Goal: Task Accomplishment & Management: Complete application form

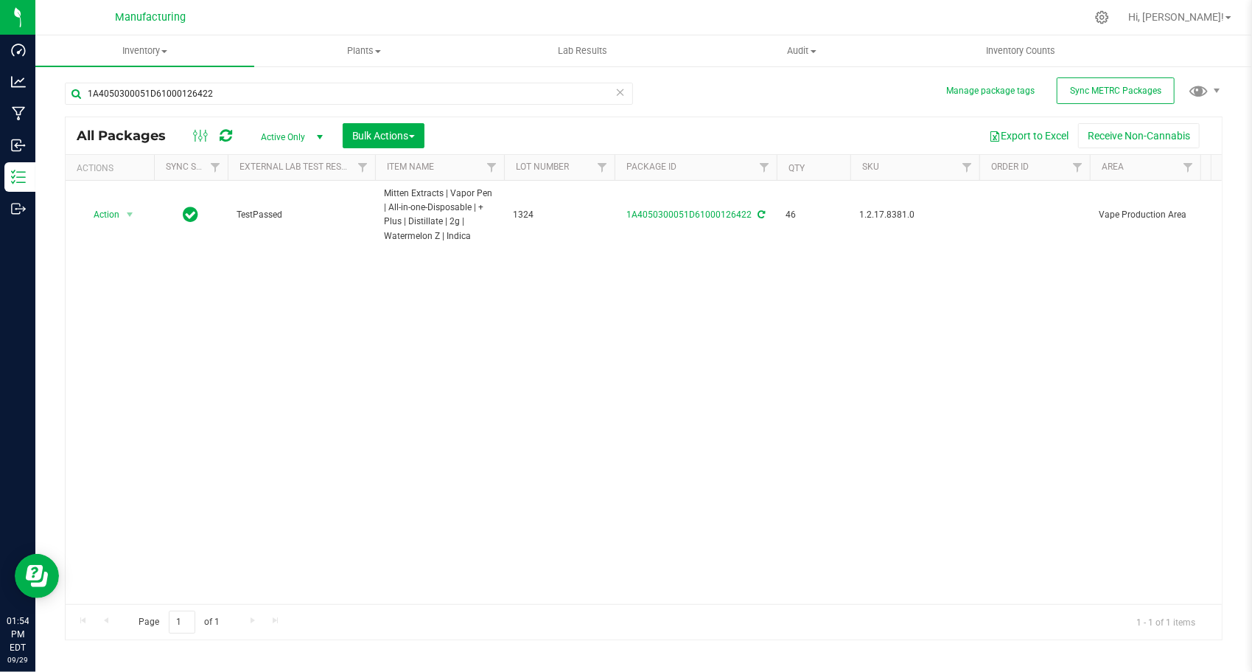
click at [299, 83] on input "1A4050300051D61000126422" at bounding box center [349, 94] width 568 height 22
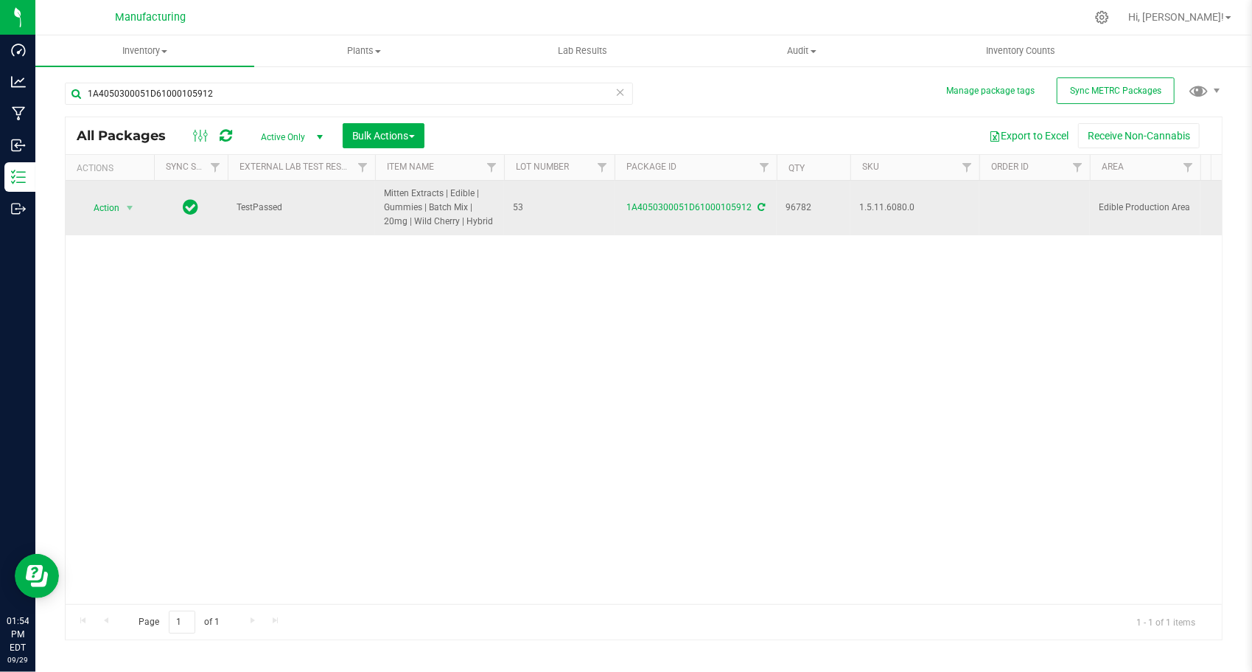
type input "1A4050300051D61000105912"
click at [130, 212] on span "select" at bounding box center [130, 208] width 12 height 12
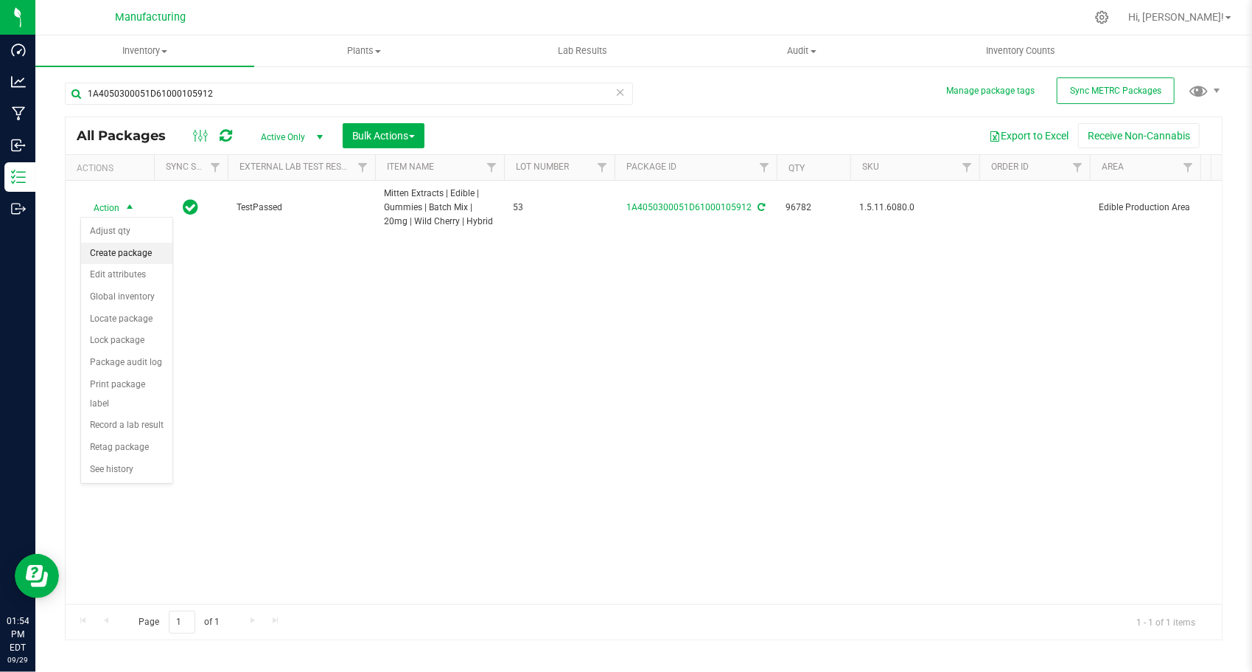
click at [156, 259] on li "Create package" at bounding box center [126, 254] width 91 height 22
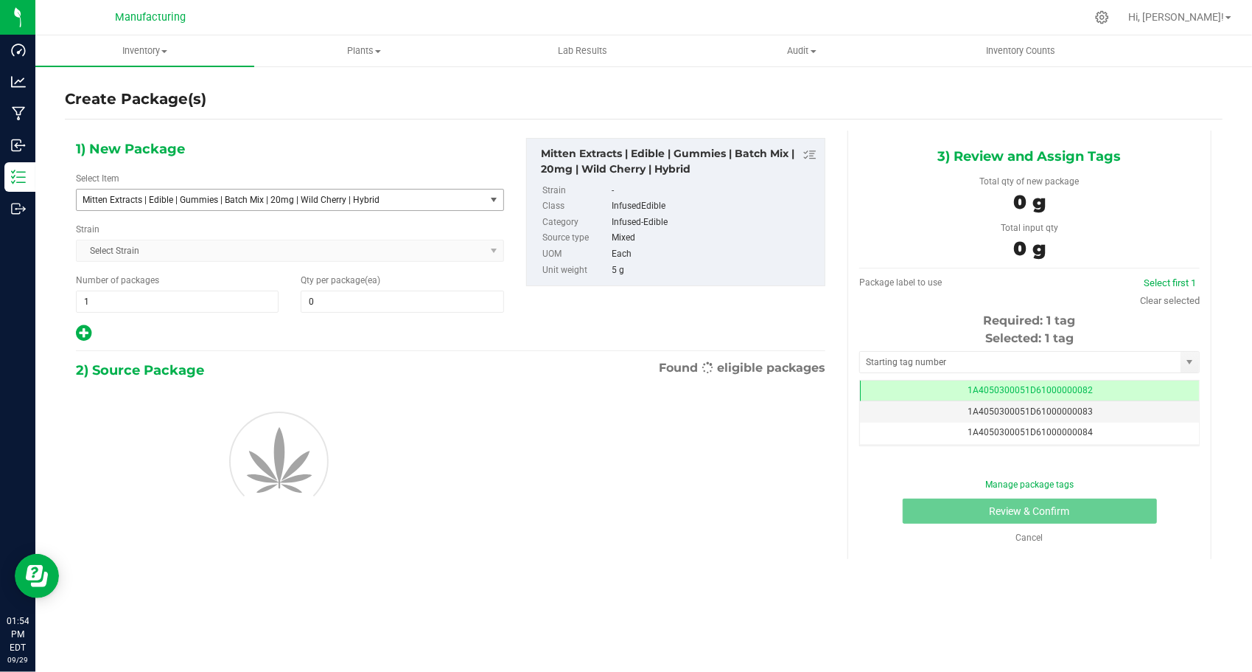
click at [322, 197] on span "Mitten Extracts | Edible | Gummies | Batch Mix | 20mg | Wild Cherry | Hybrid" at bounding box center [273, 200] width 380 height 10
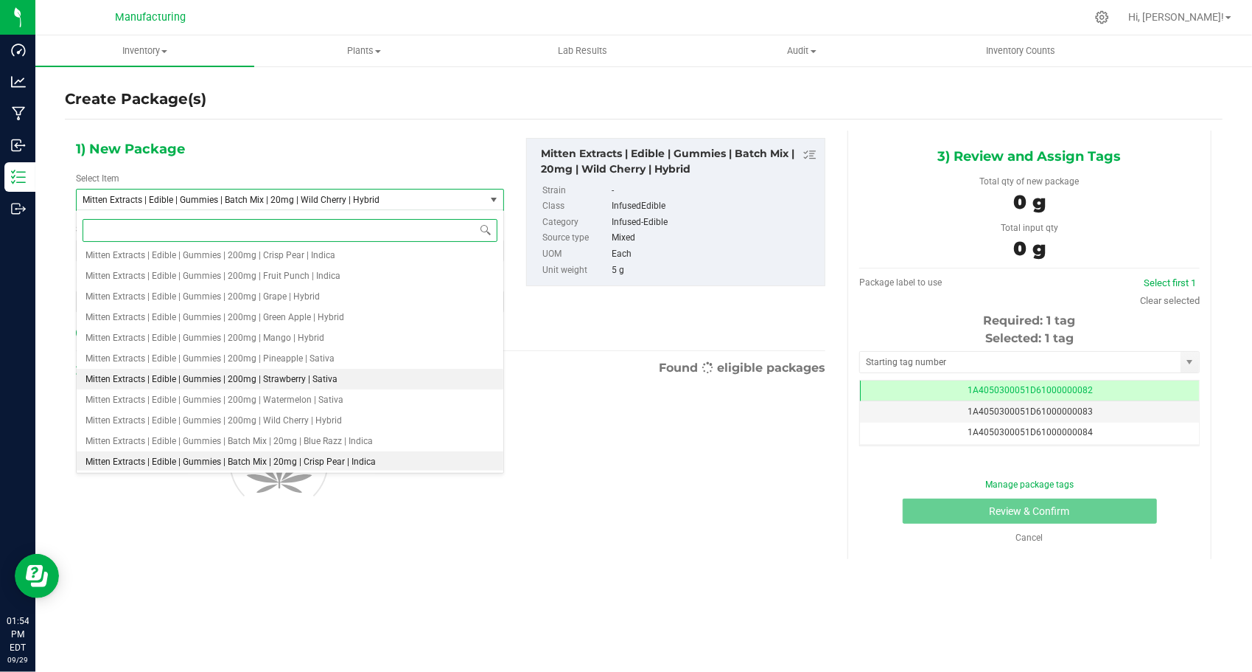
scroll to position [1324, 0]
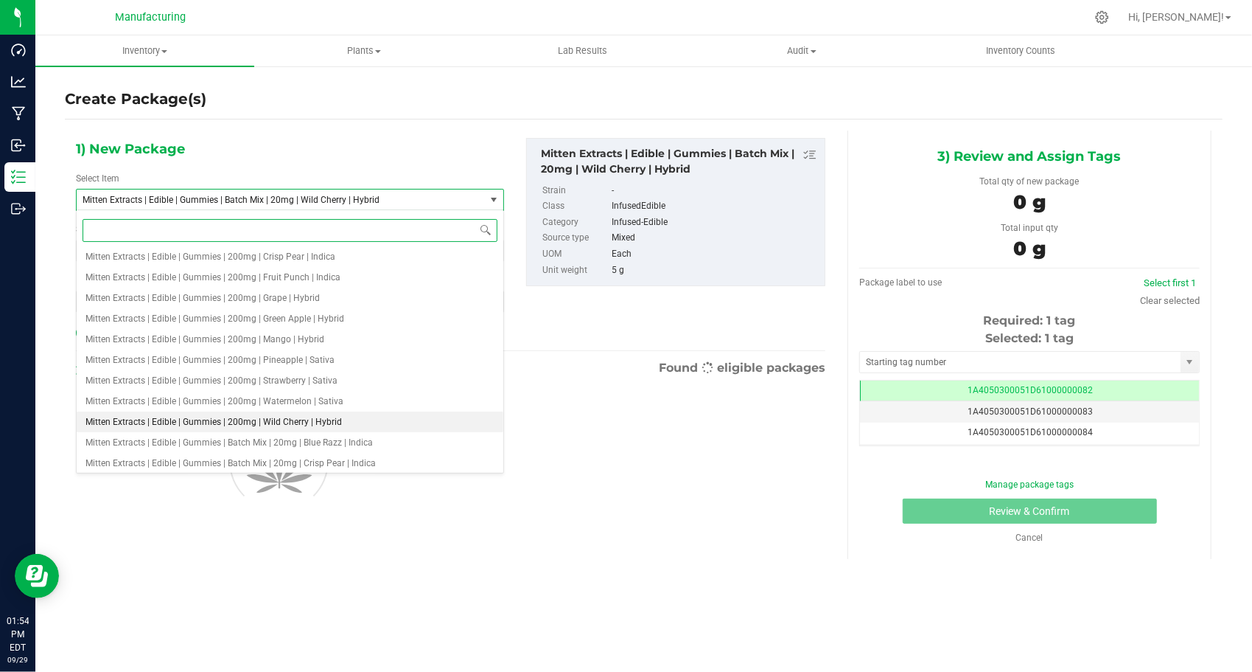
click at [295, 423] on span "Mitten Extracts | Edible | Gummies | 200mg | Wild Cherry | Hybrid" at bounding box center [214, 421] width 257 height 10
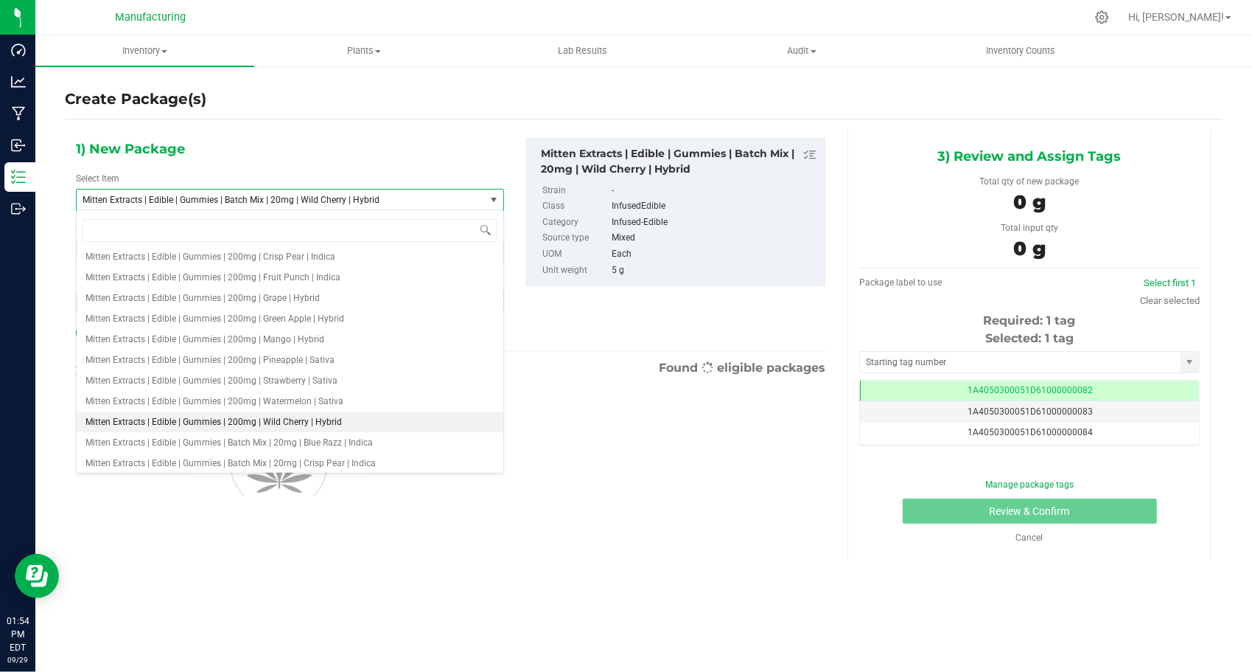
type input "0"
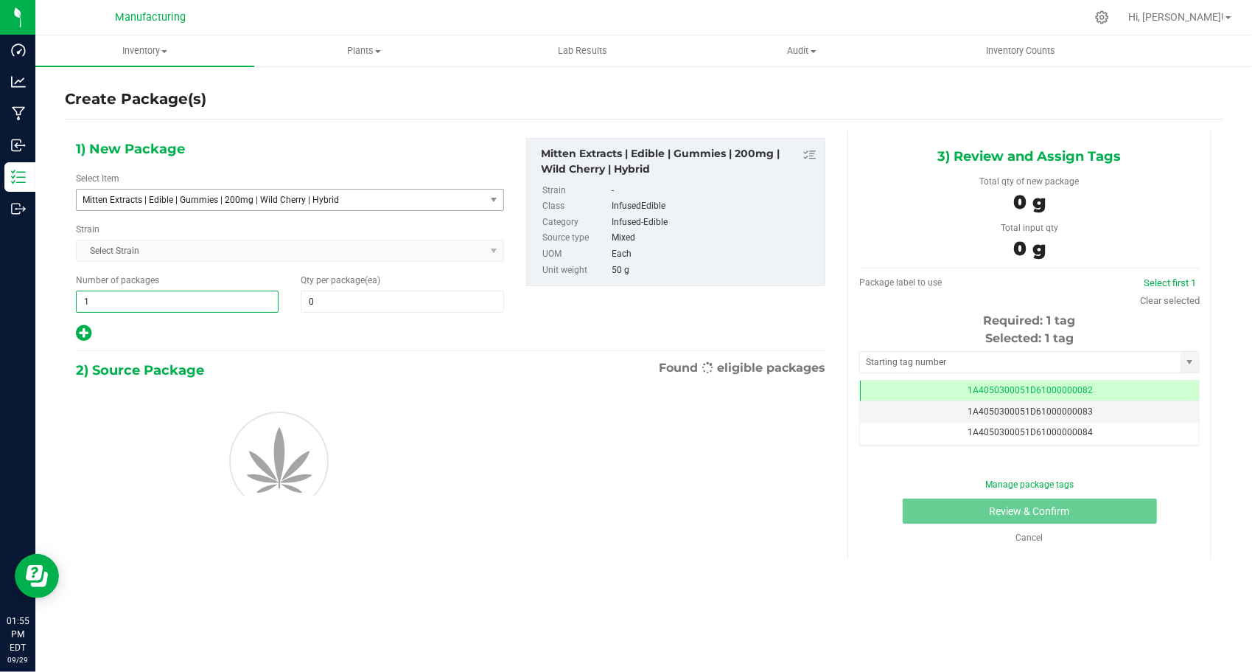
click at [153, 304] on span "1 1" at bounding box center [177, 301] width 203 height 22
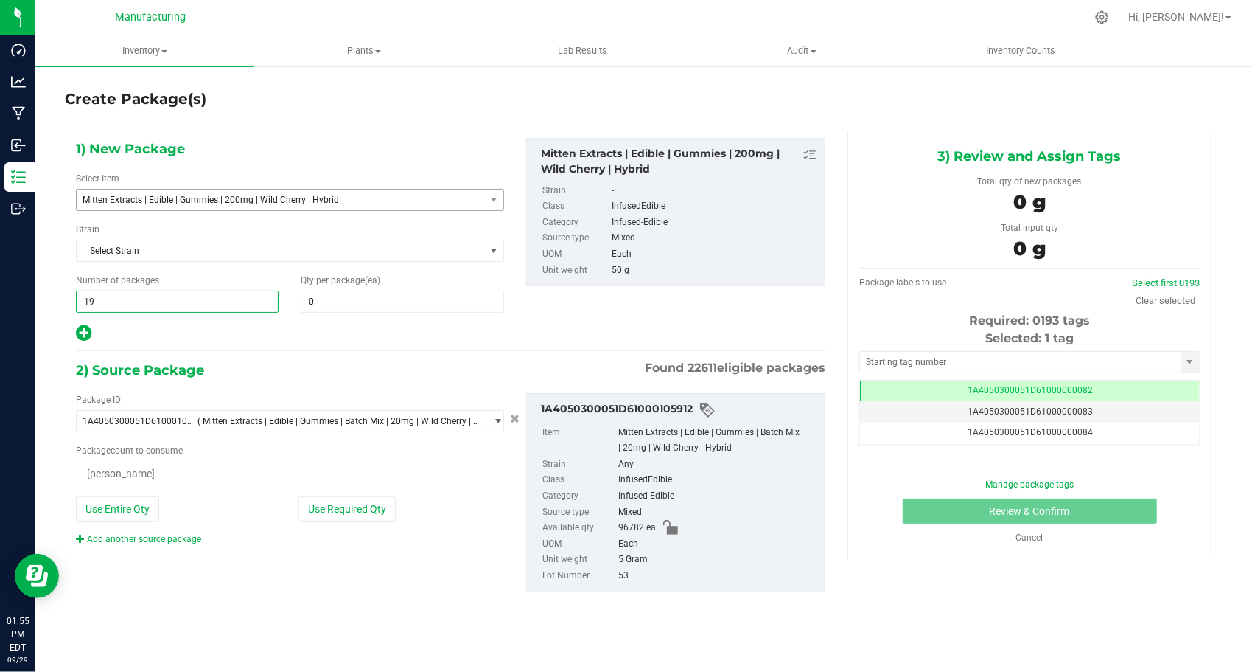
type input "193"
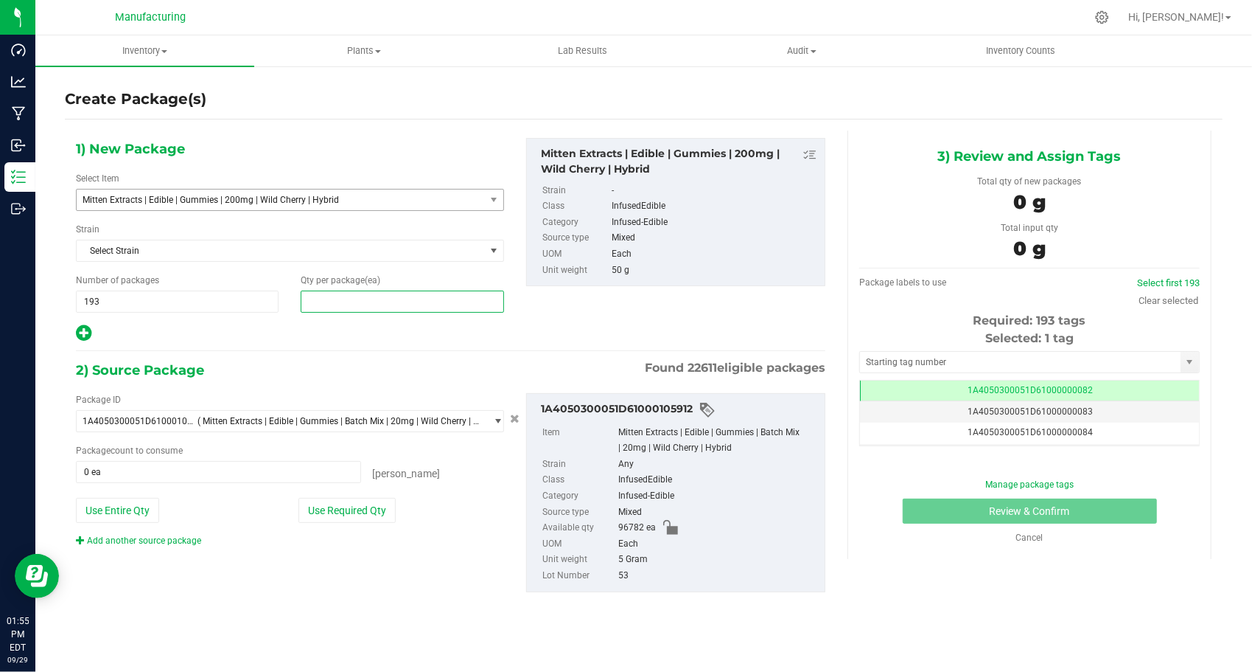
click at [332, 307] on span at bounding box center [402, 301] width 203 height 22
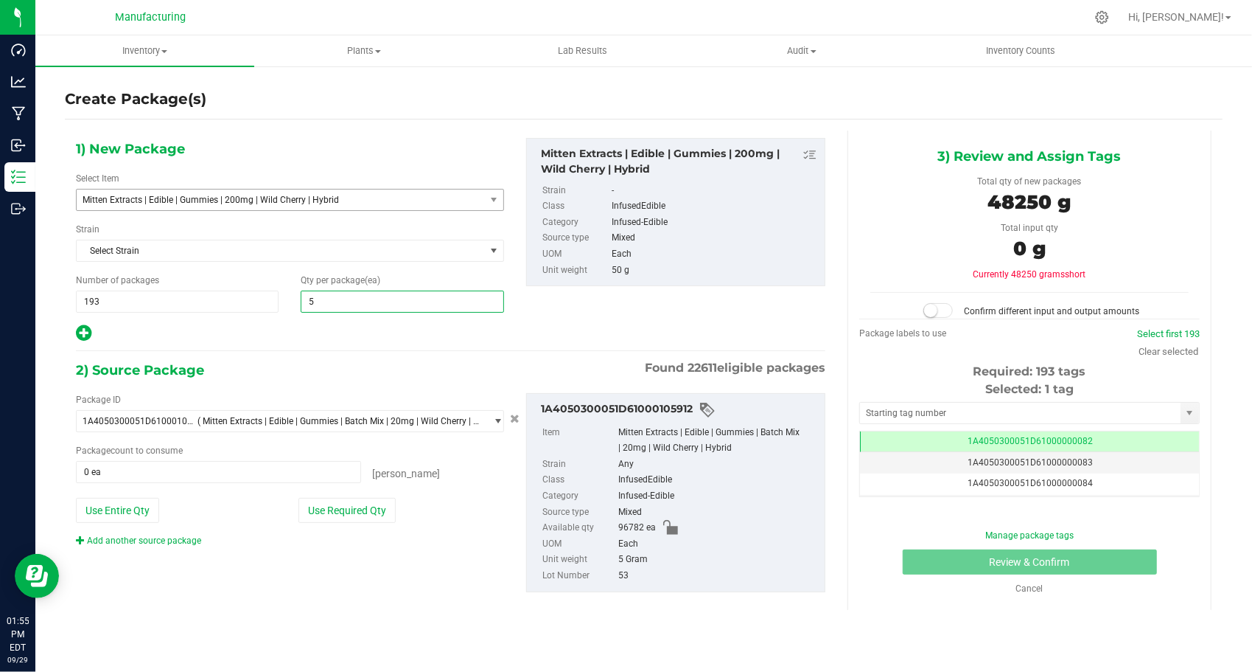
type input "50"
click at [282, 330] on div at bounding box center [290, 333] width 428 height 19
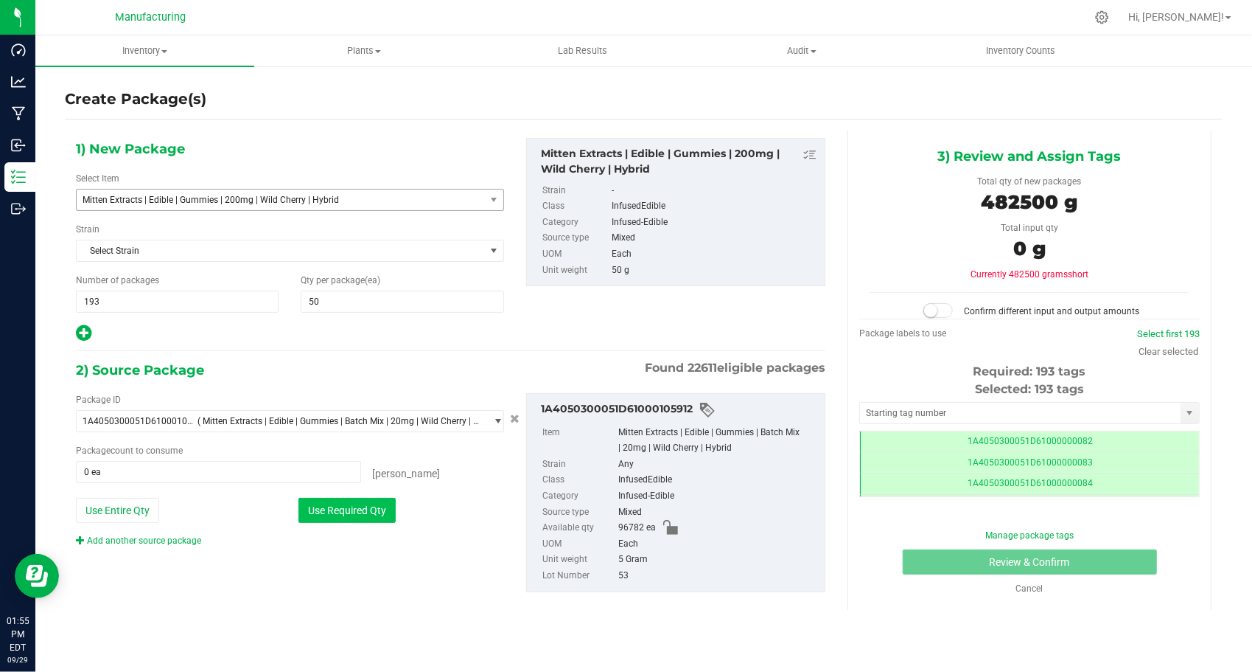
click at [333, 506] on button "Use Required Qty" at bounding box center [347, 510] width 97 height 25
type input "96500 ea"
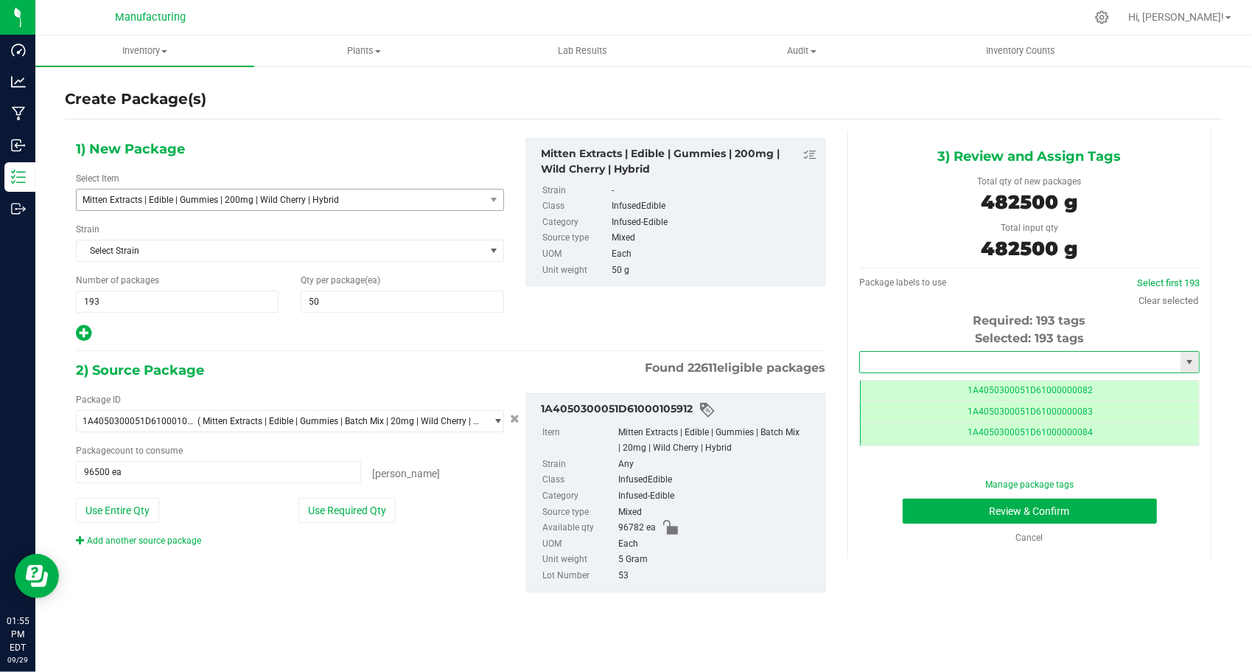
click at [865, 366] on input "text" at bounding box center [1020, 362] width 321 height 21
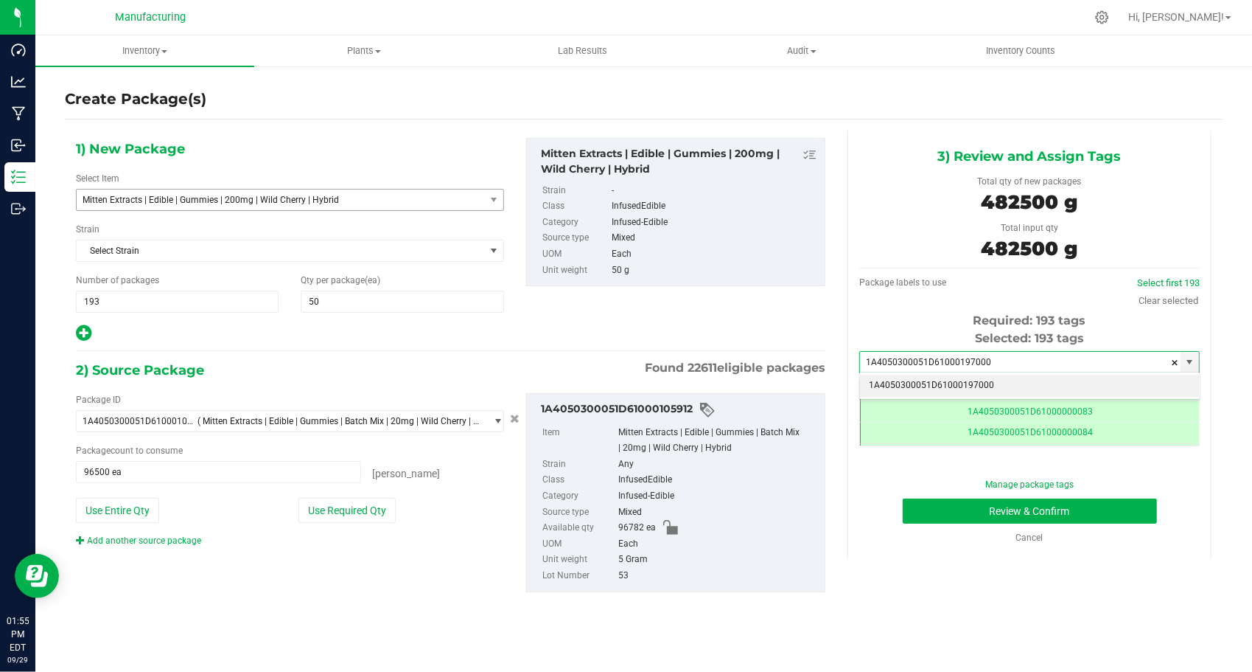
click at [892, 386] on li "1A4050300051D61000197000" at bounding box center [1029, 385] width 339 height 22
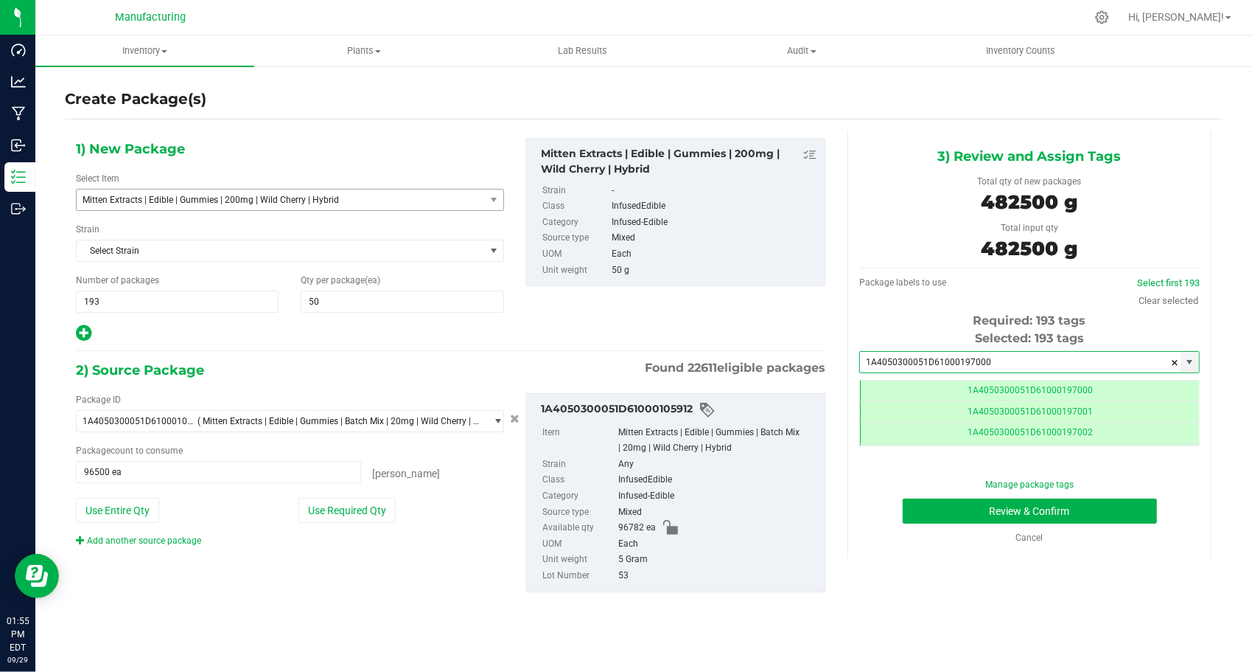
type input "1A4050300051D61000197000"
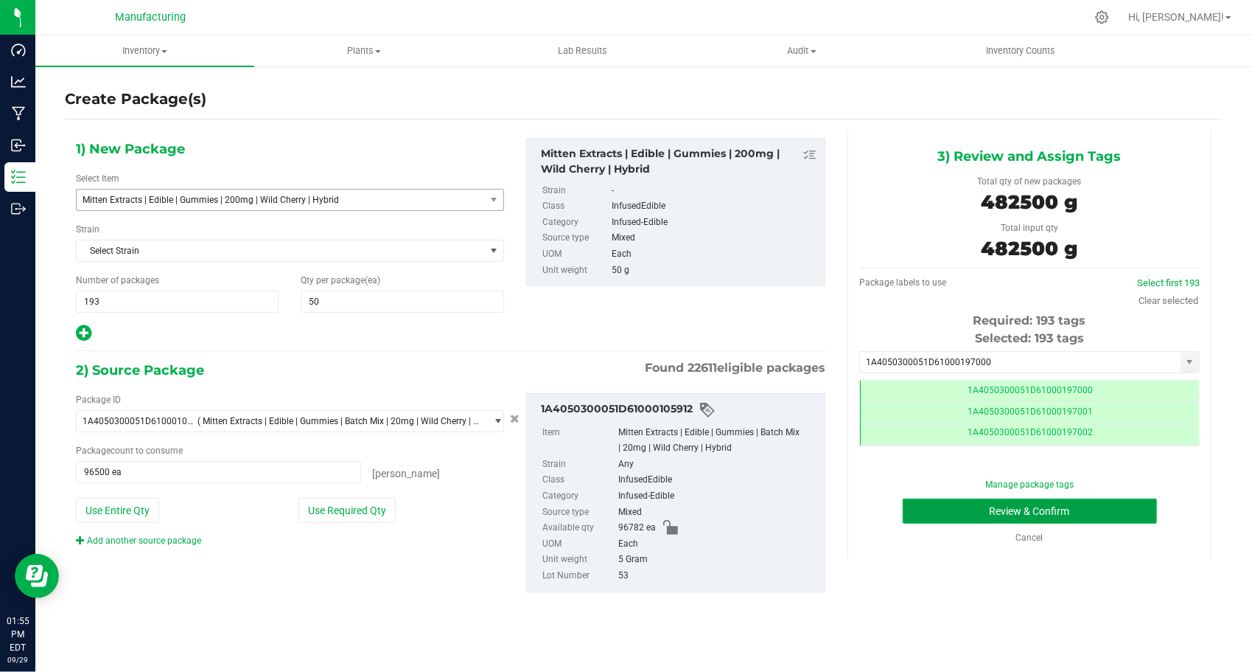
click at [910, 520] on button "Review & Confirm" at bounding box center [1030, 510] width 254 height 25
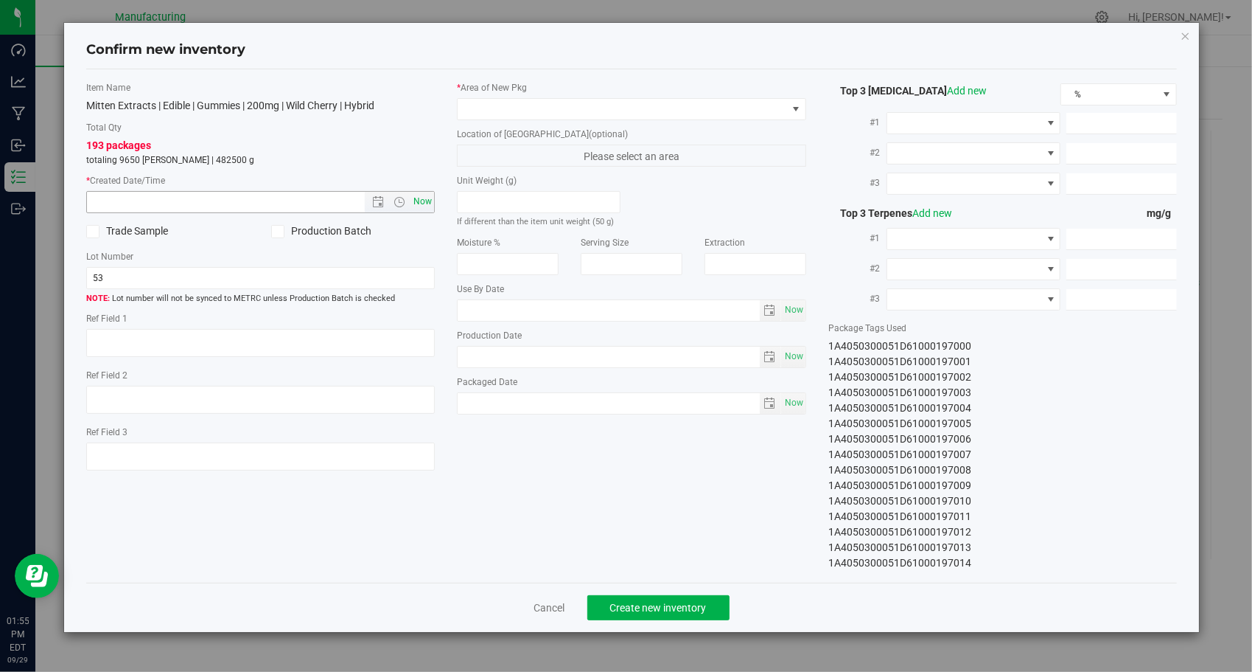
type input "[DATE]"
click at [442, 183] on div "Item Name Mitten Extracts | Edible | Gummies | 200mg | Wild Cherry | Hybrid Tot…" at bounding box center [261, 282] width 372 height 402
click at [419, 206] on span "Now" at bounding box center [423, 201] width 25 height 21
type input "[DATE] 1:55 PM"
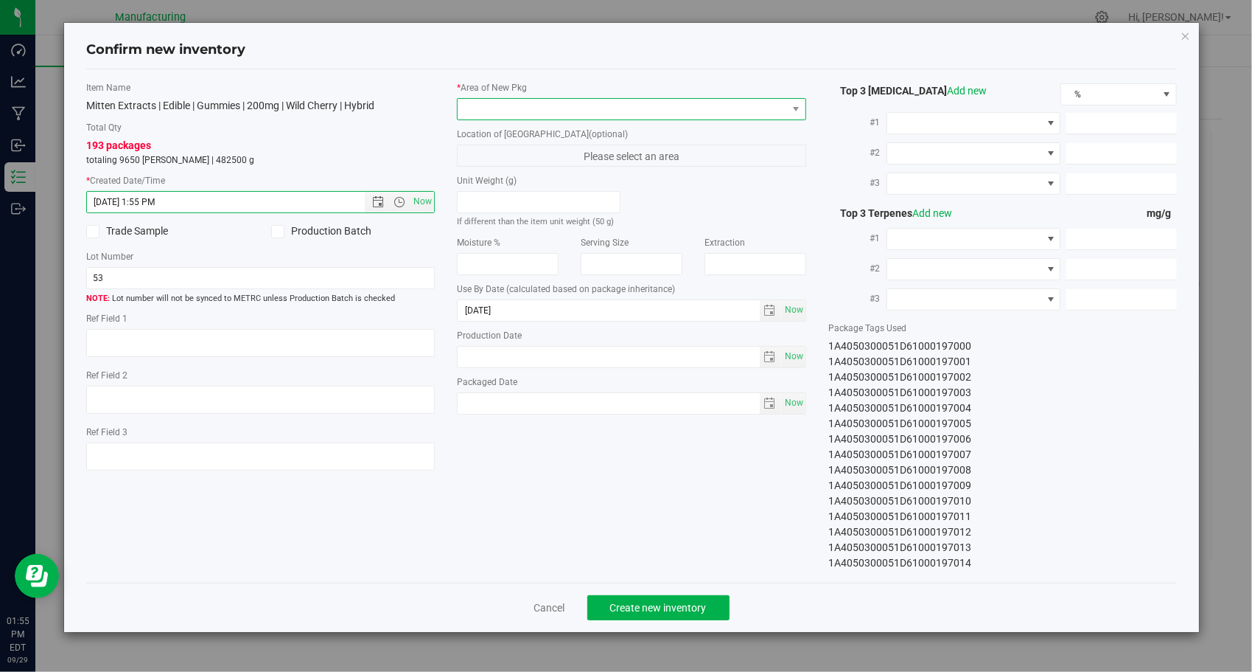
click at [656, 114] on span at bounding box center [623, 109] width 330 height 21
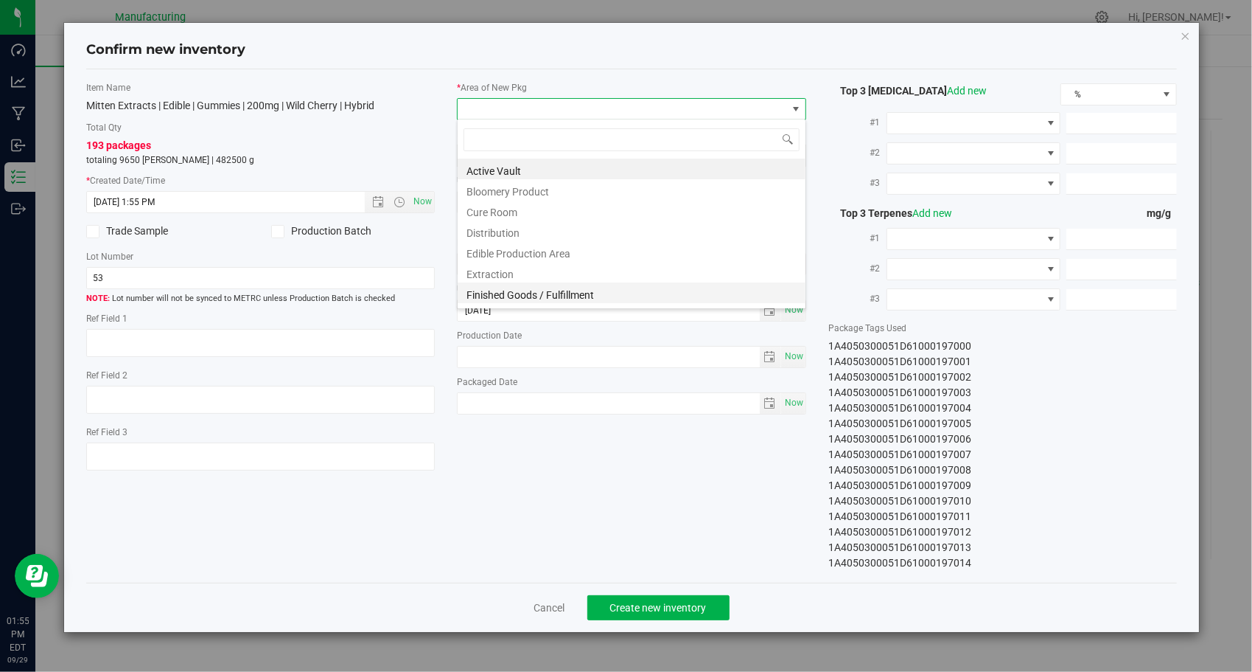
click at [684, 287] on li "Finished Goods / Fulfillment" at bounding box center [632, 292] width 348 height 21
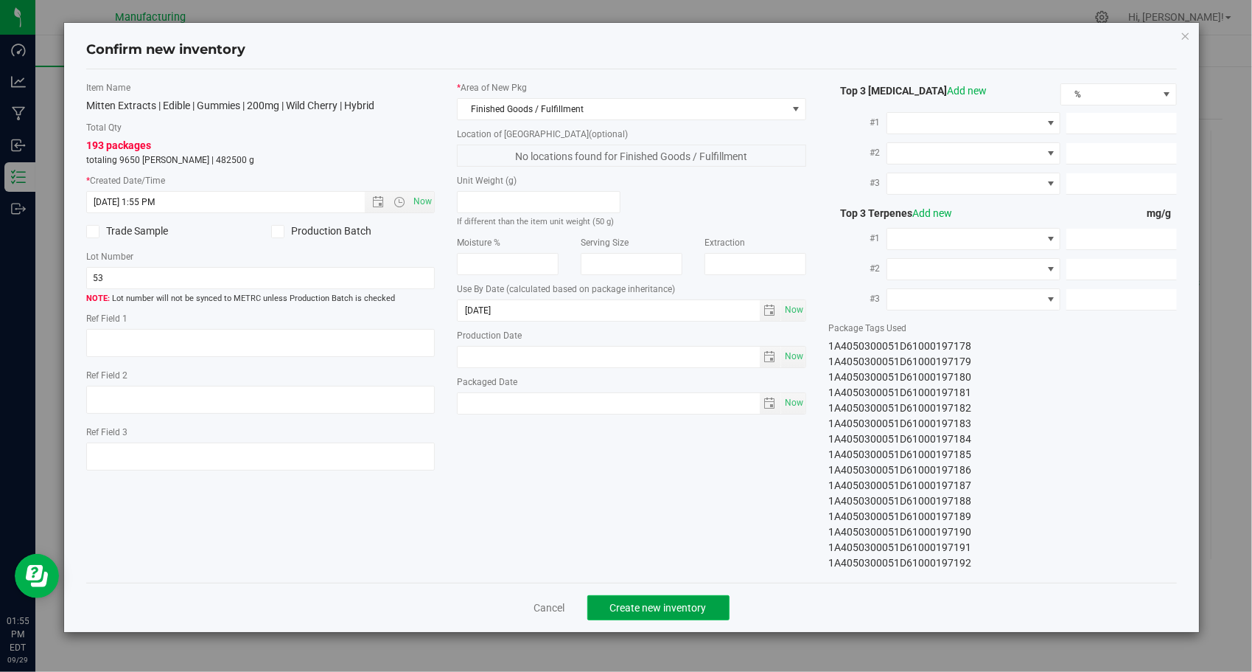
click at [696, 595] on button "Create new inventory" at bounding box center [659, 607] width 142 height 25
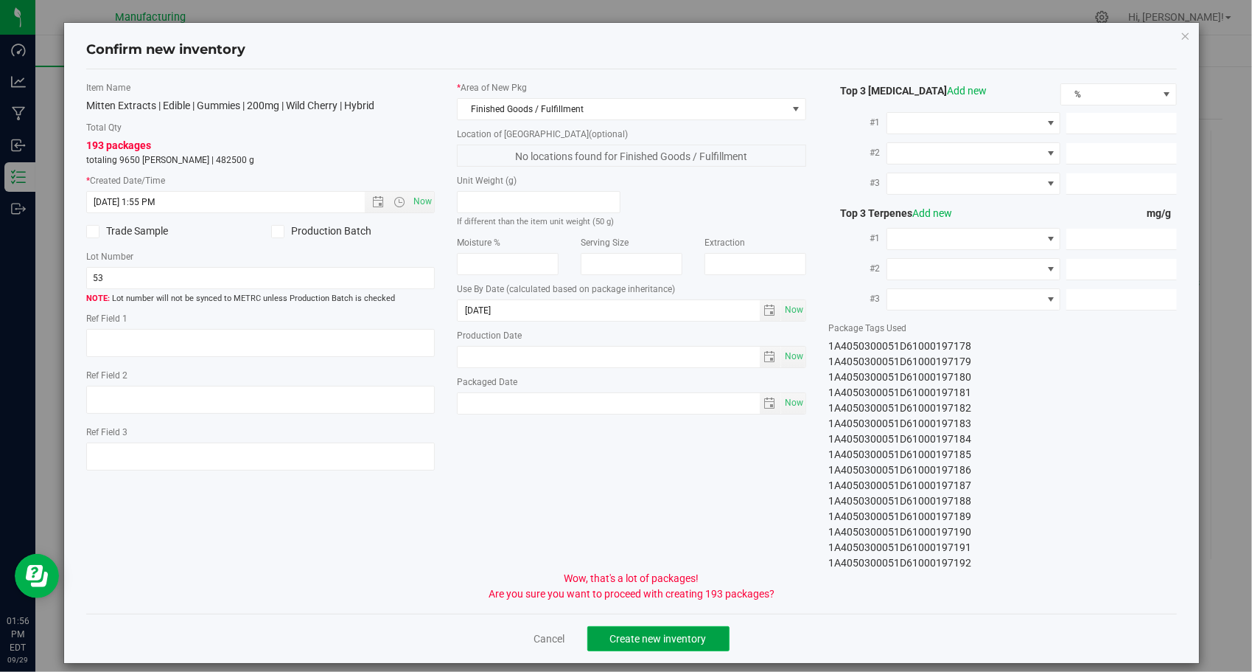
click at [658, 632] on span "Create new inventory" at bounding box center [658, 638] width 97 height 12
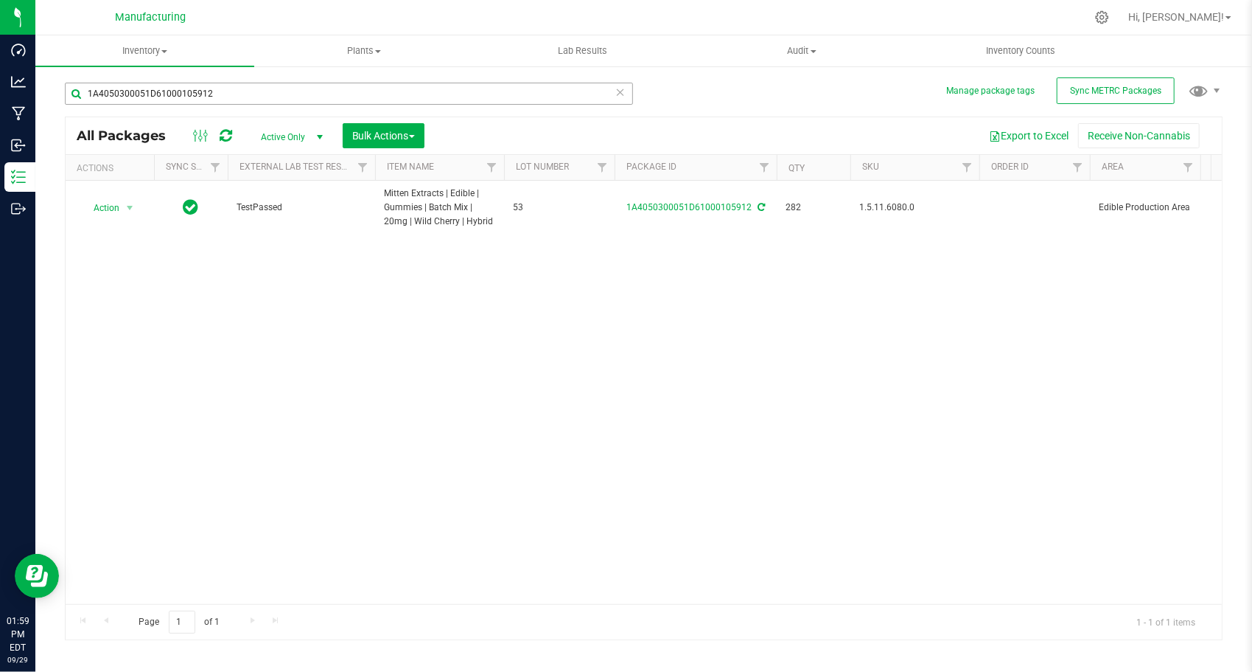
click at [259, 105] on div "1A4050300051D61000105912" at bounding box center [349, 100] width 568 height 34
click at [257, 96] on input "1A4050300051D61000105912" at bounding box center [349, 94] width 568 height 22
paste input "744"
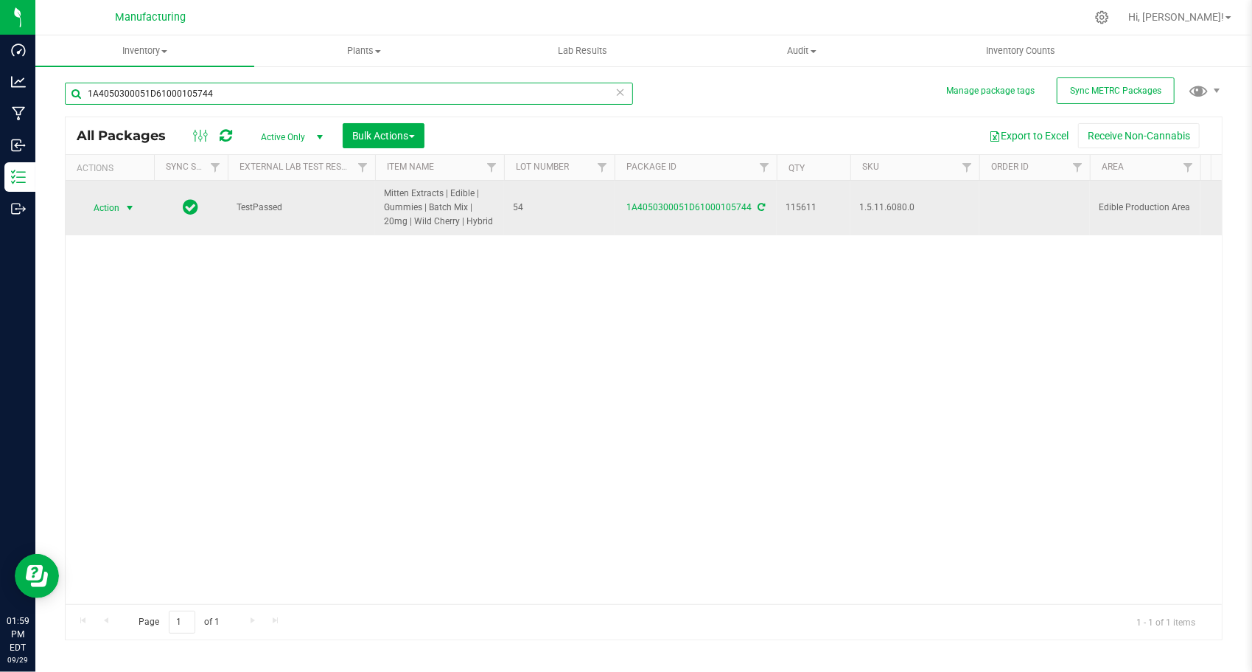
type input "1A4050300051D61000105744"
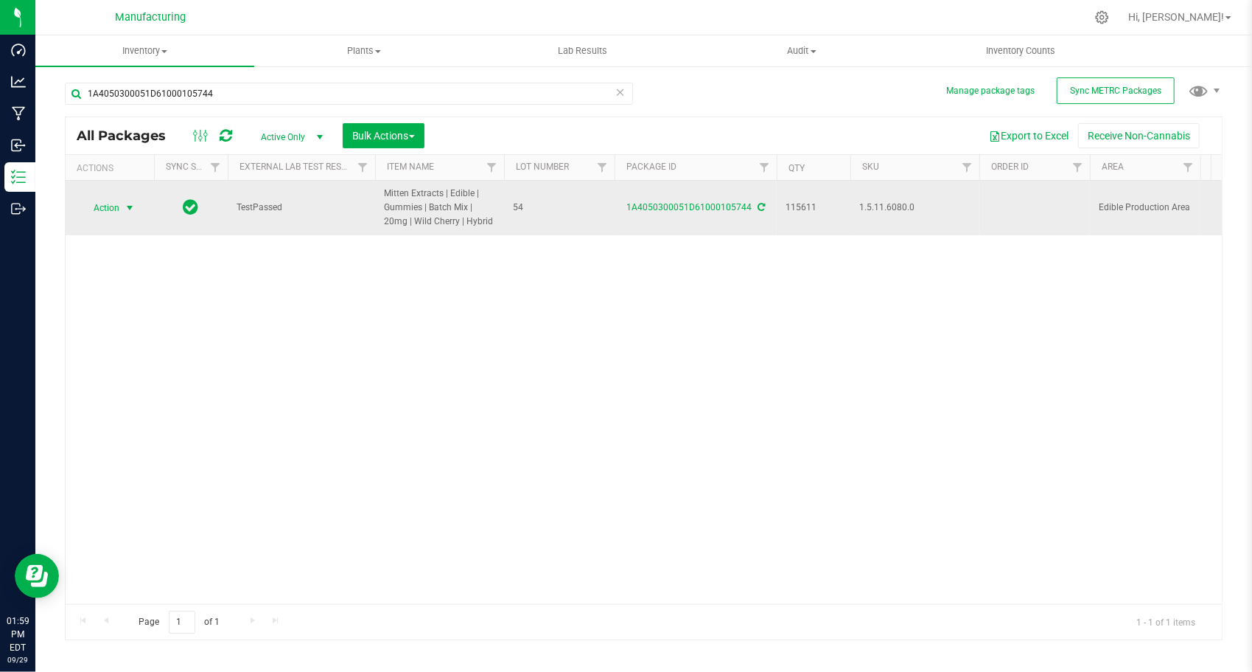
click at [119, 206] on span "Action" at bounding box center [100, 208] width 40 height 21
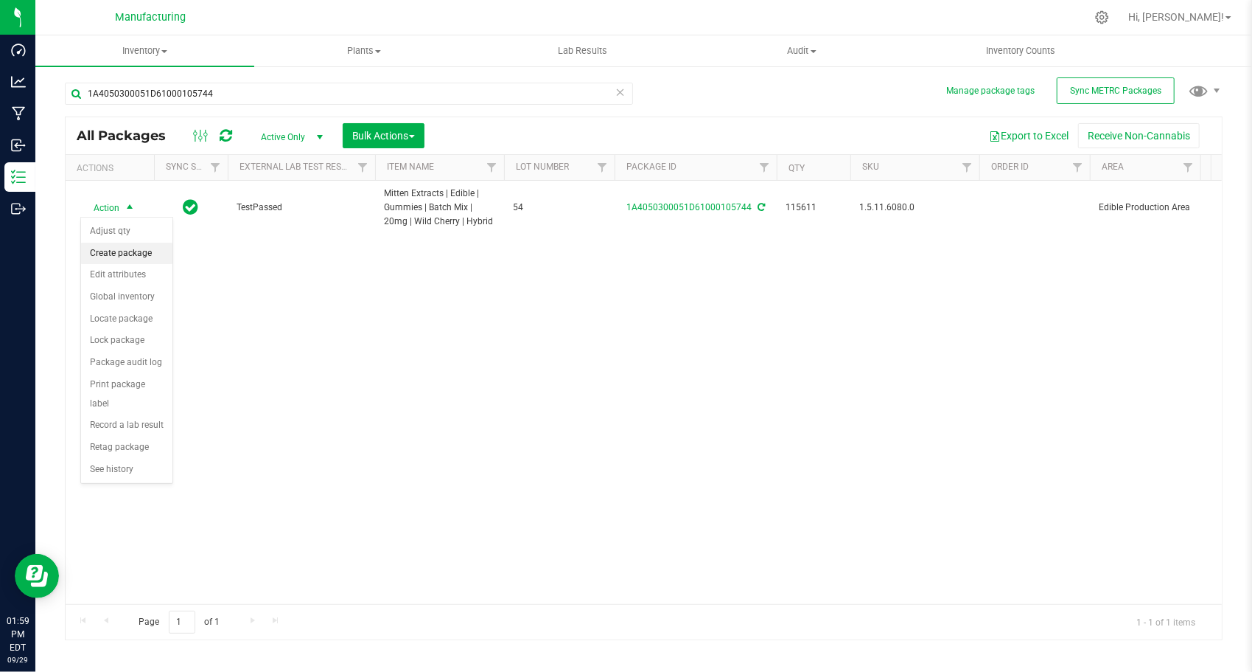
click at [131, 248] on li "Create package" at bounding box center [126, 254] width 91 height 22
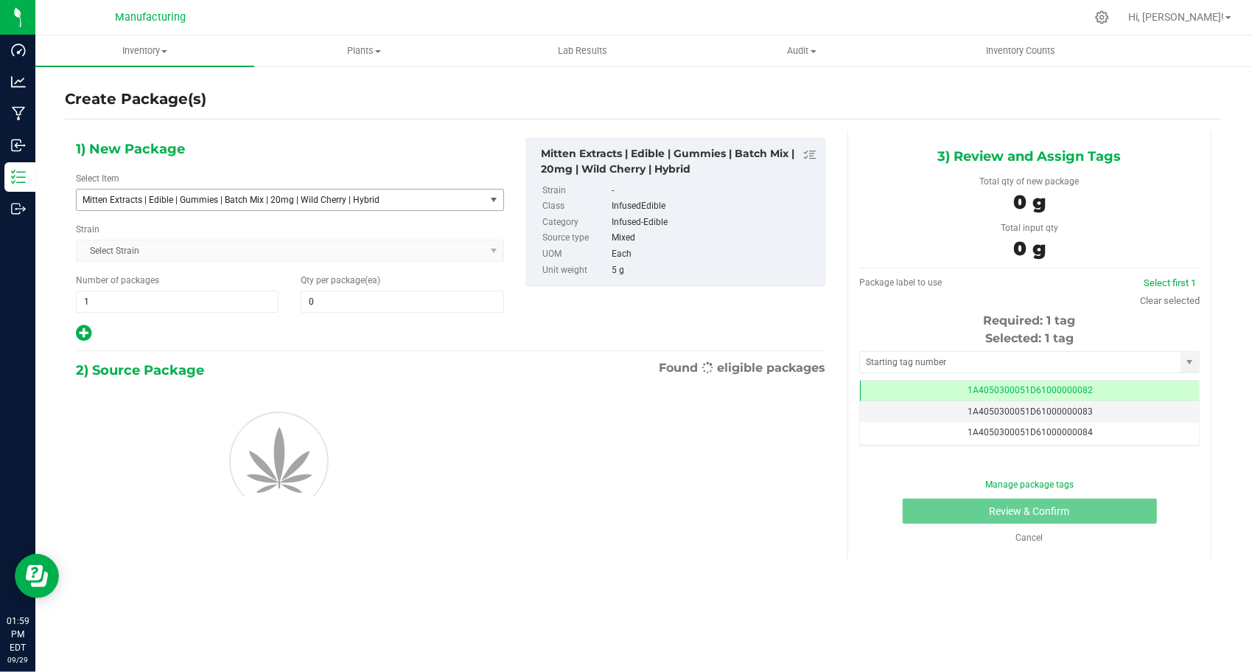
click at [256, 203] on span "Mitten Extracts | Edible | Gummies | Batch Mix | 20mg | Wild Cherry | Hybrid" at bounding box center [273, 200] width 380 height 10
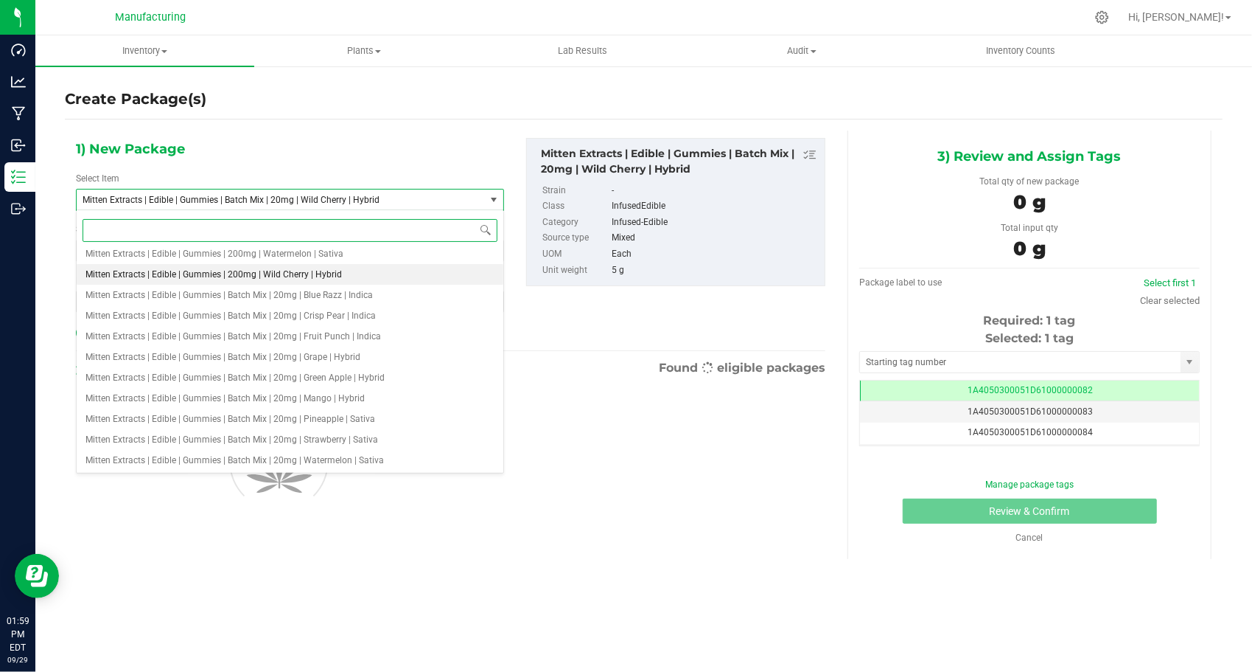
click at [310, 277] on span "Mitten Extracts | Edible | Gummies | 200mg | Wild Cherry | Hybrid" at bounding box center [214, 274] width 257 height 10
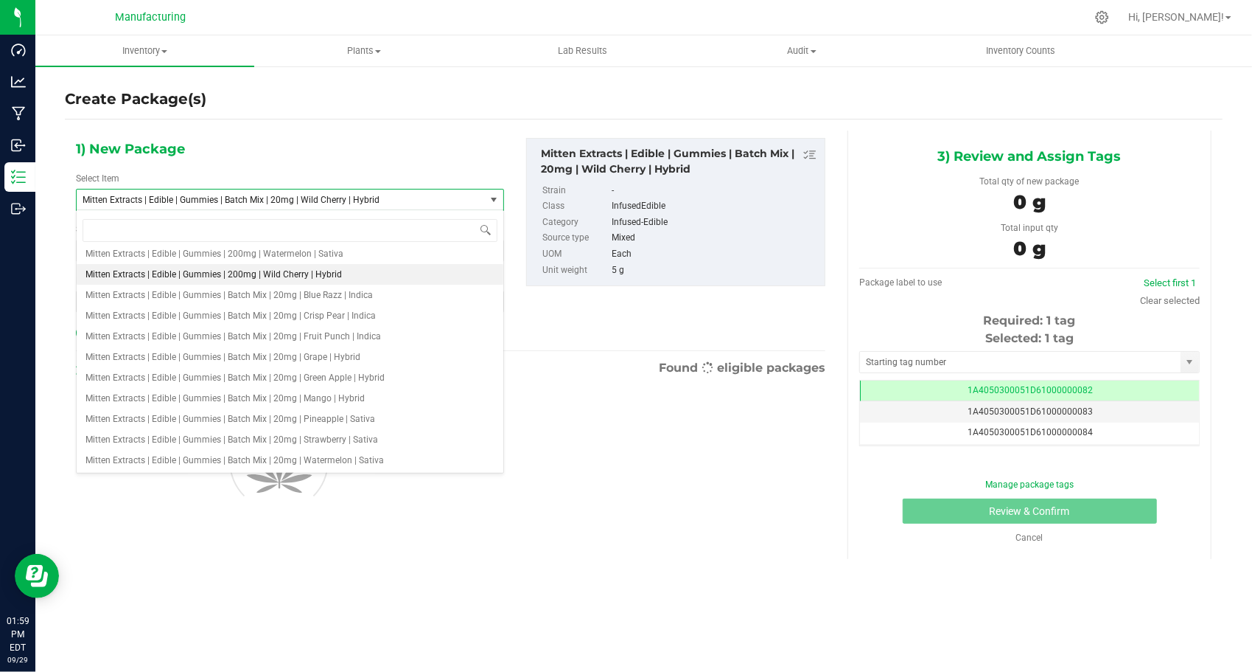
type input "0"
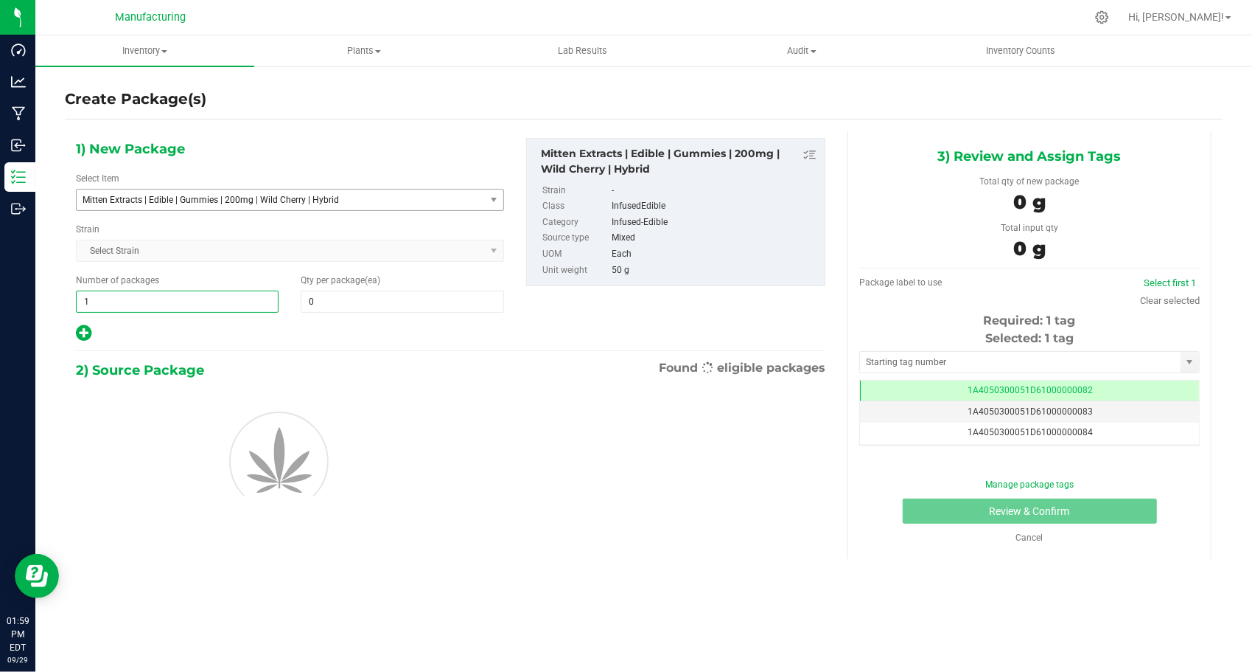
click at [220, 292] on span "1 1" at bounding box center [177, 301] width 203 height 22
click at [220, 292] on input "1" at bounding box center [177, 301] width 201 height 21
type input "231"
click at [377, 293] on span at bounding box center [402, 301] width 203 height 22
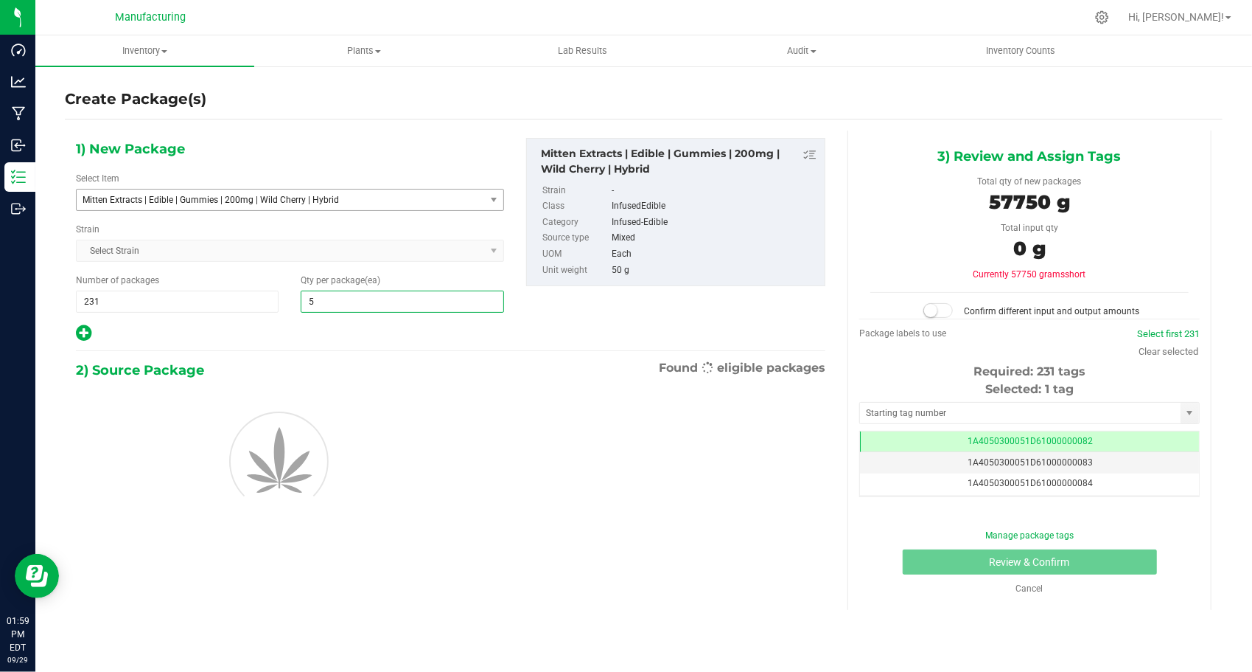
type input "50"
drag, startPoint x: 292, startPoint y: 327, endPoint x: 311, endPoint y: 327, distance: 19.2
click at [293, 327] on div at bounding box center [290, 333] width 428 height 19
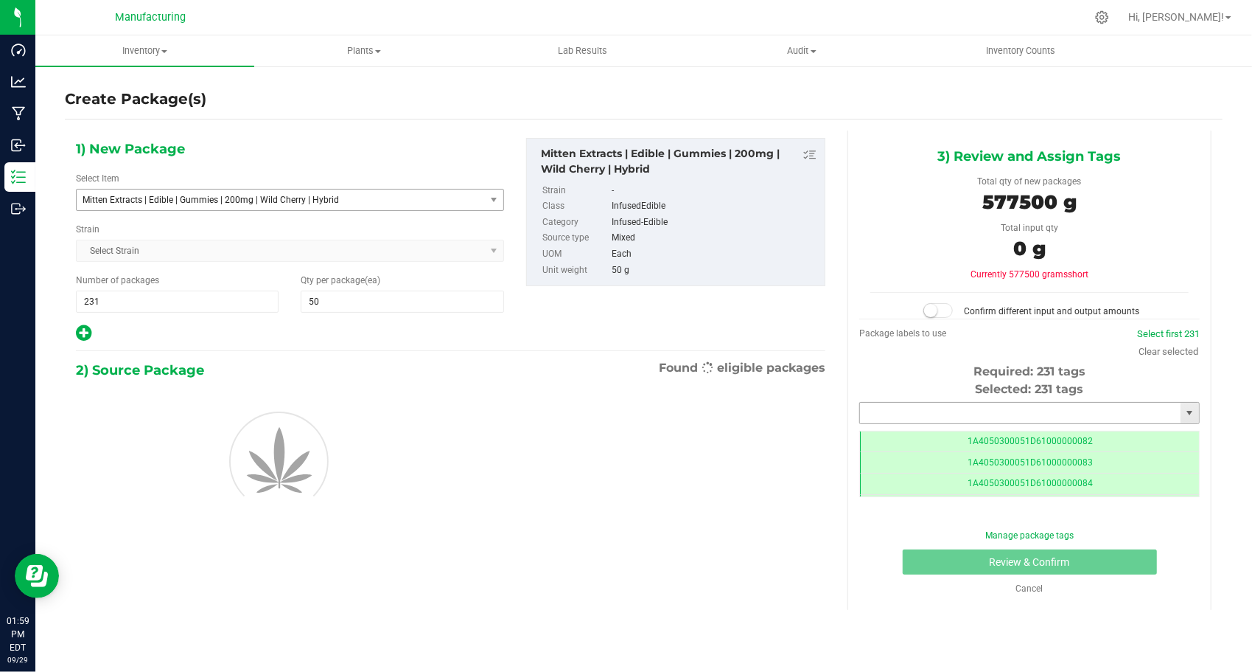
click at [958, 415] on input "text" at bounding box center [1020, 412] width 321 height 21
click at [946, 428] on li "1A4050300051D61000197193" at bounding box center [1029, 436] width 339 height 22
type input "1A4050300051D61000197193"
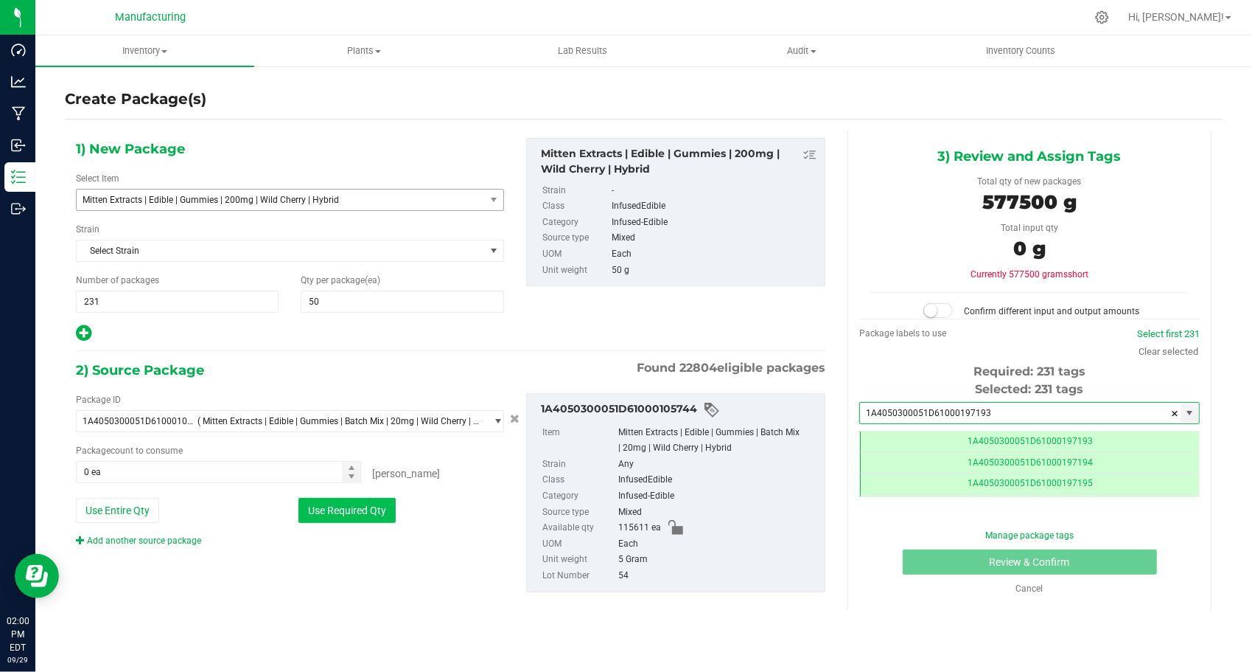
click at [374, 510] on button "Use Required Qty" at bounding box center [347, 510] width 97 height 25
type input "115500 ea"
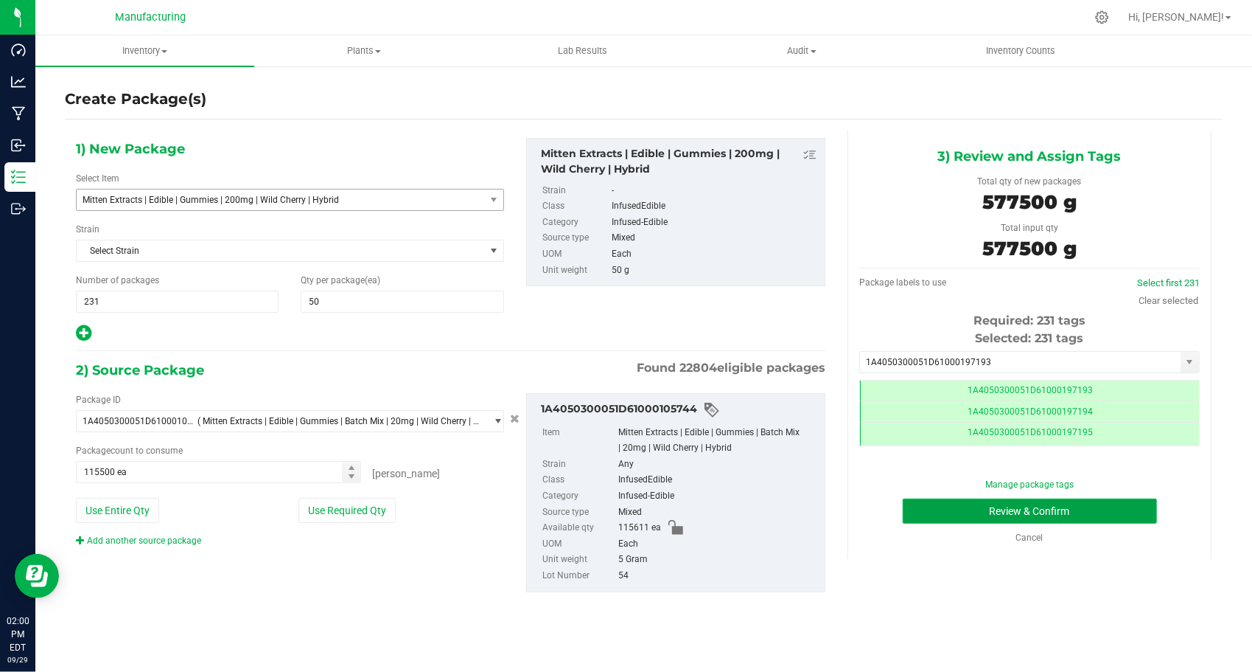
click at [915, 513] on button "Review & Confirm" at bounding box center [1030, 510] width 254 height 25
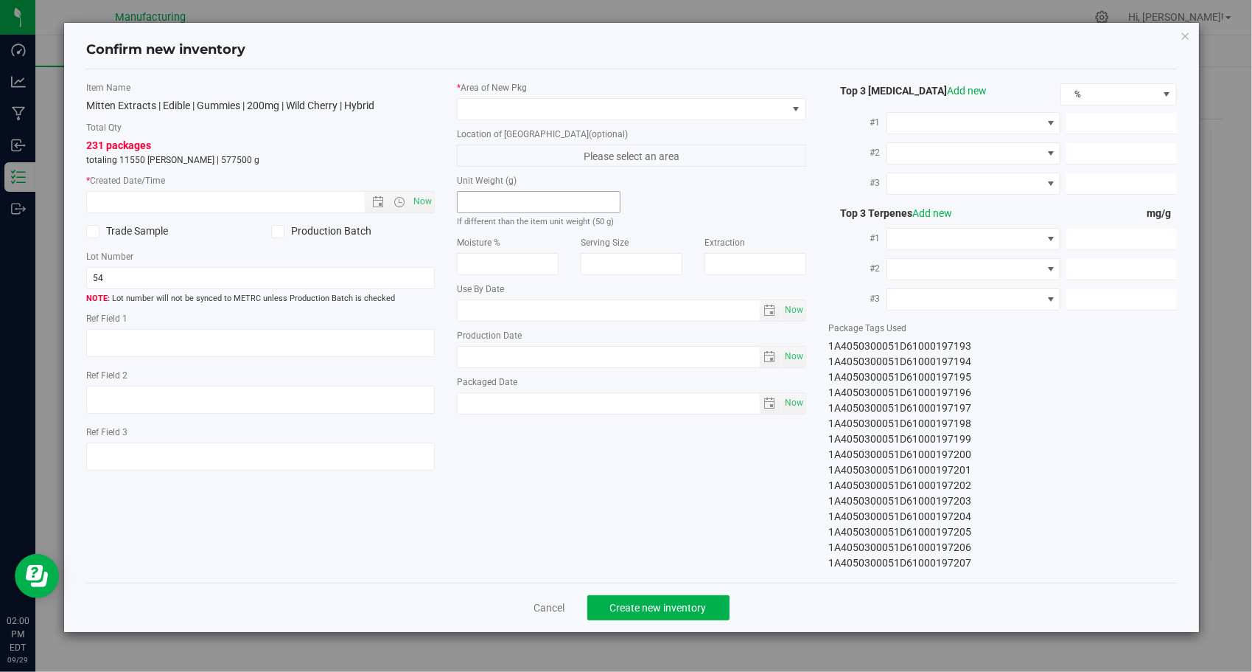
type input "[DATE]"
click at [419, 196] on span "Now" at bounding box center [423, 201] width 25 height 21
type input "[DATE] 2:00 PM"
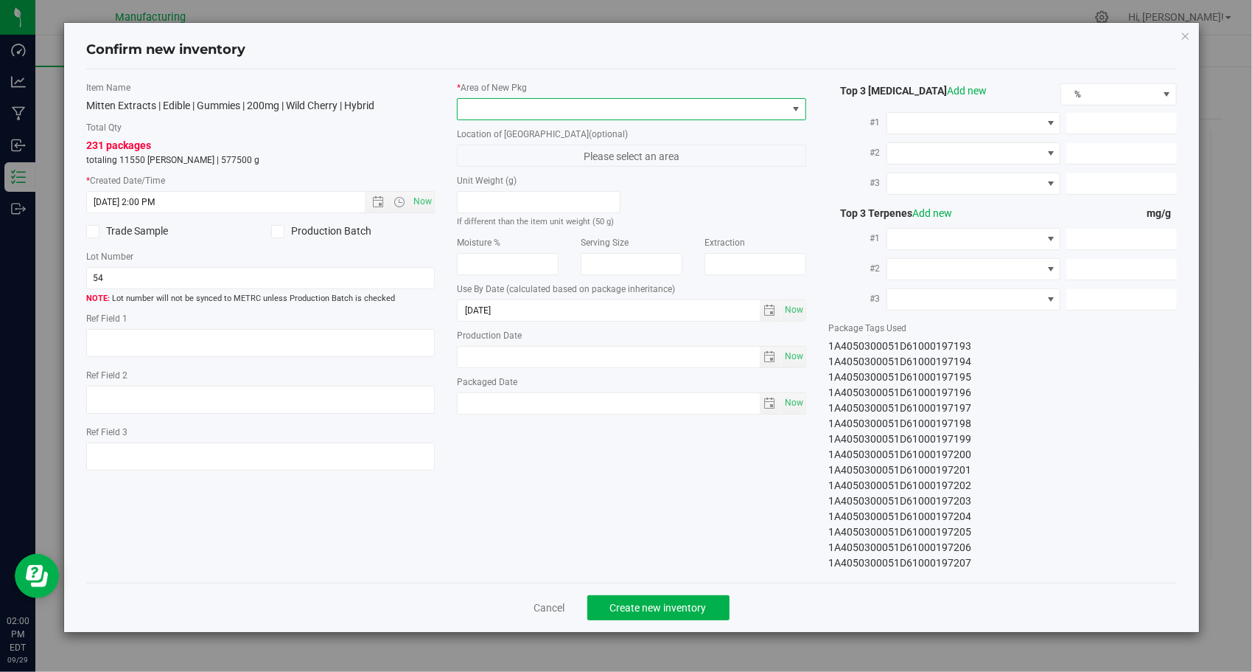
click at [515, 110] on span at bounding box center [623, 109] width 330 height 21
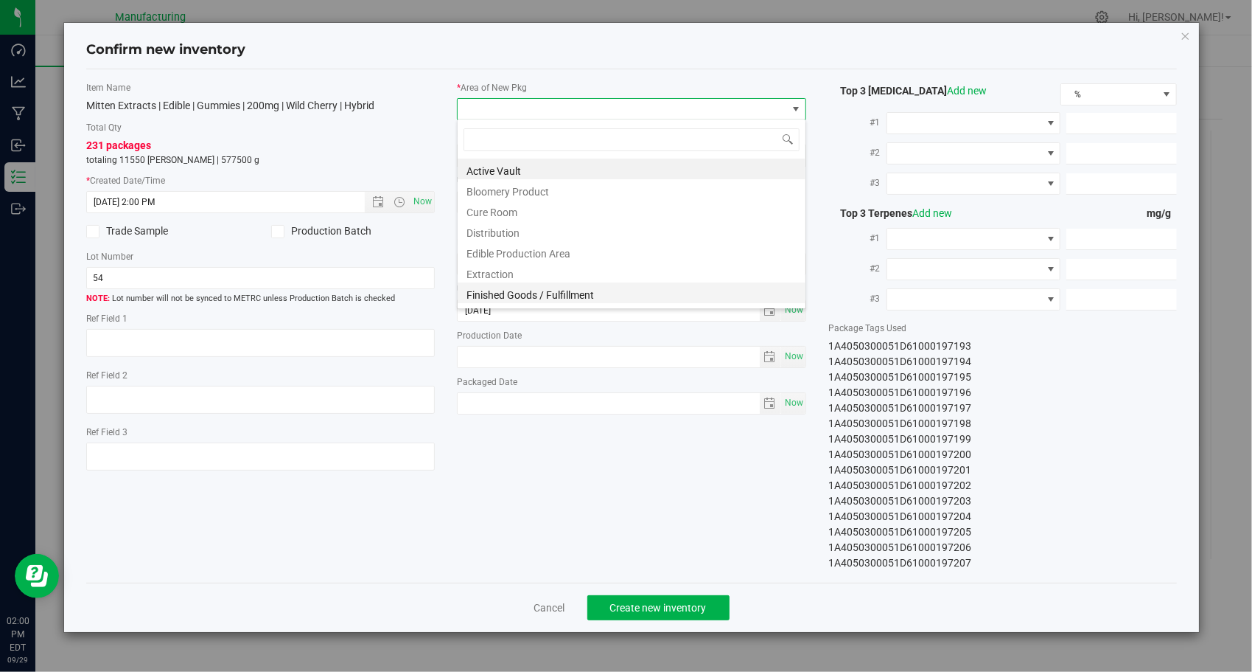
click at [538, 291] on li "Finished Goods / Fulfillment" at bounding box center [632, 292] width 348 height 21
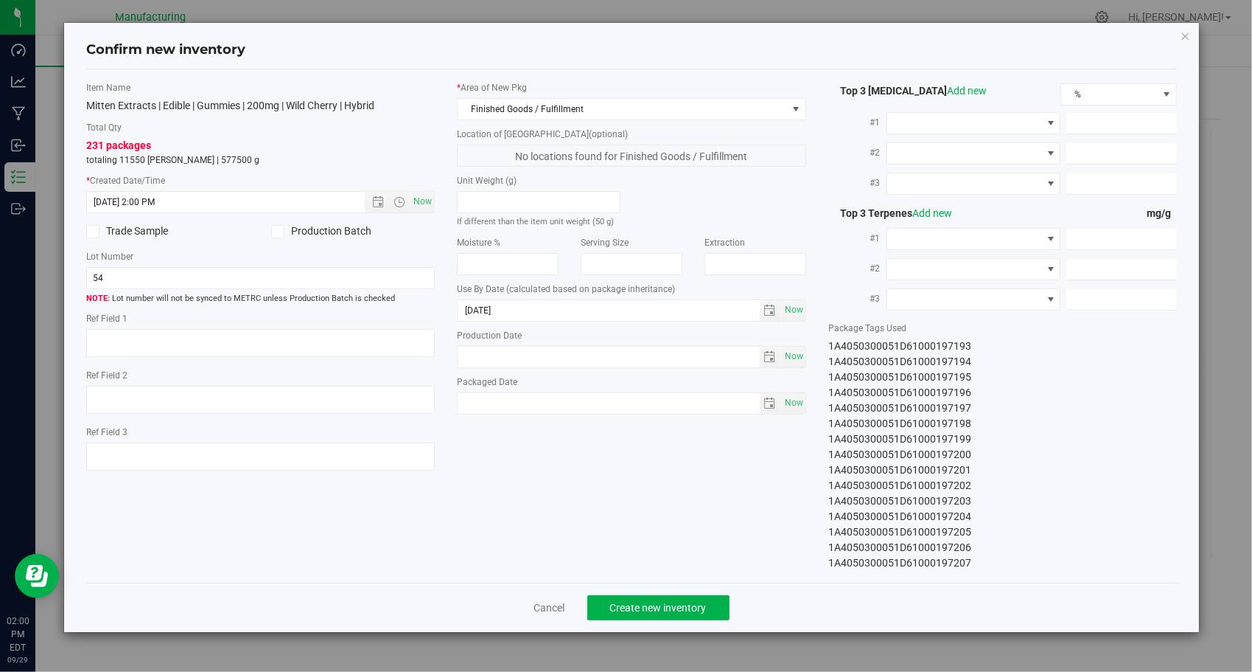
click at [603, 486] on div "Item Name Mitten Extracts | Edible | Gummies | 200mg | Wild Cherry | Hybrid Tot…" at bounding box center [632, 325] width 1114 height 489
click at [633, 614] on button "Create new inventory" at bounding box center [659, 607] width 142 height 25
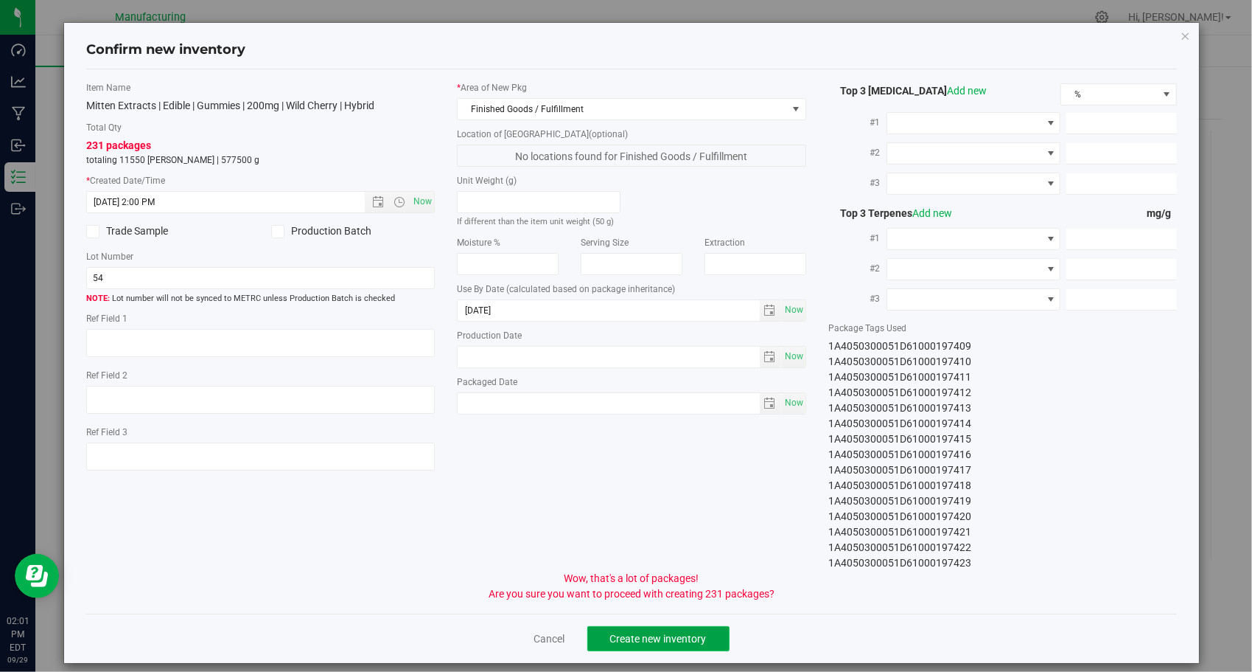
drag, startPoint x: 635, startPoint y: 630, endPoint x: 644, endPoint y: 634, distance: 9.9
click at [635, 632] on span "Create new inventory" at bounding box center [658, 638] width 97 height 12
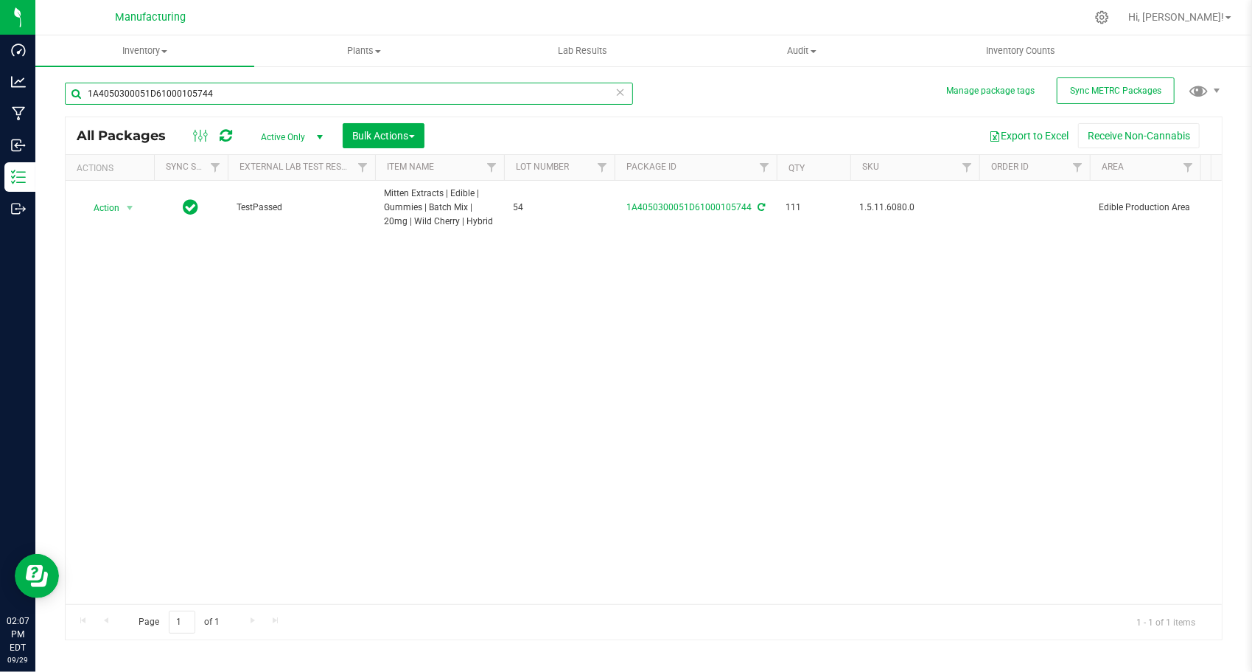
click at [299, 85] on input "1A4050300051D61000105744" at bounding box center [349, 94] width 568 height 22
paste input "855"
type input "1A4050300051D61000105855"
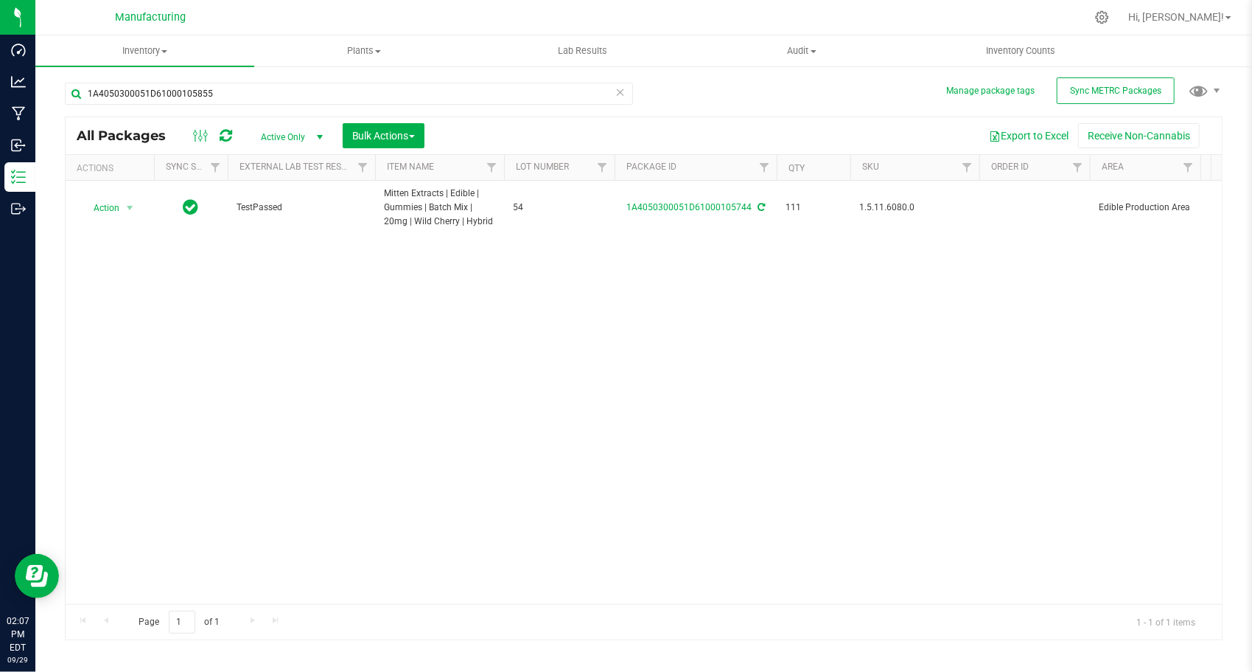
click at [320, 321] on div "Action Action Adjust qty Create package Edit attributes Global inventory Locate…" at bounding box center [644, 392] width 1157 height 423
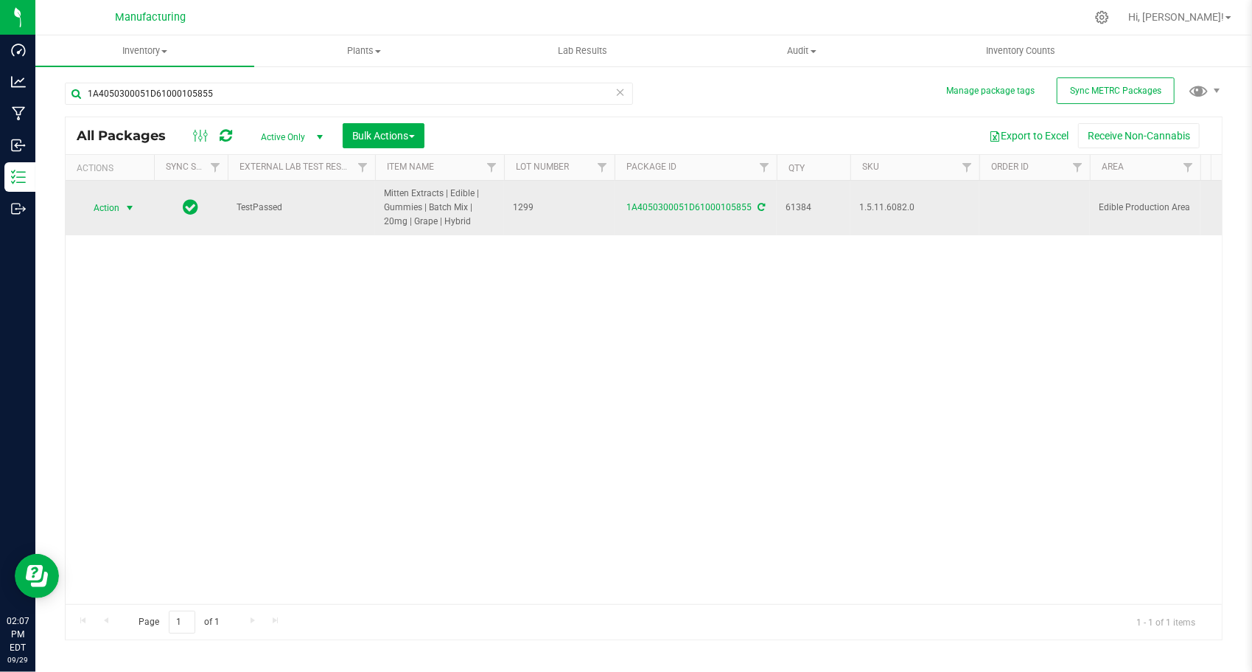
click at [133, 203] on span "select" at bounding box center [130, 208] width 12 height 12
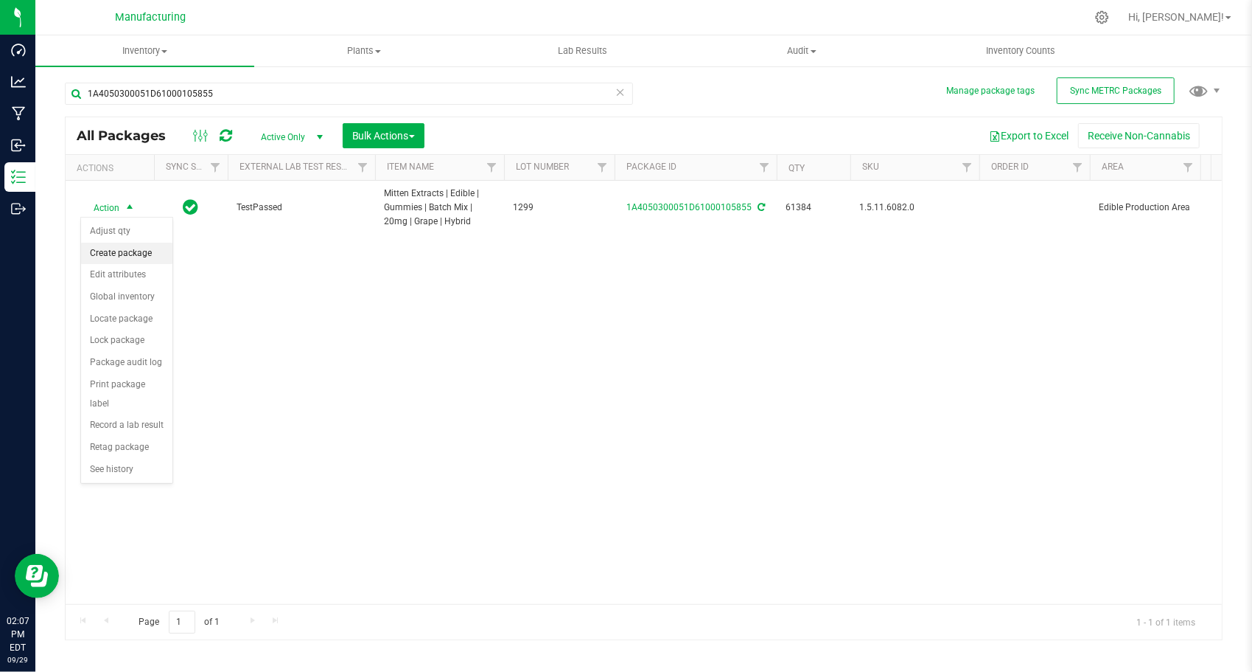
click at [123, 245] on li "Create package" at bounding box center [126, 254] width 91 height 22
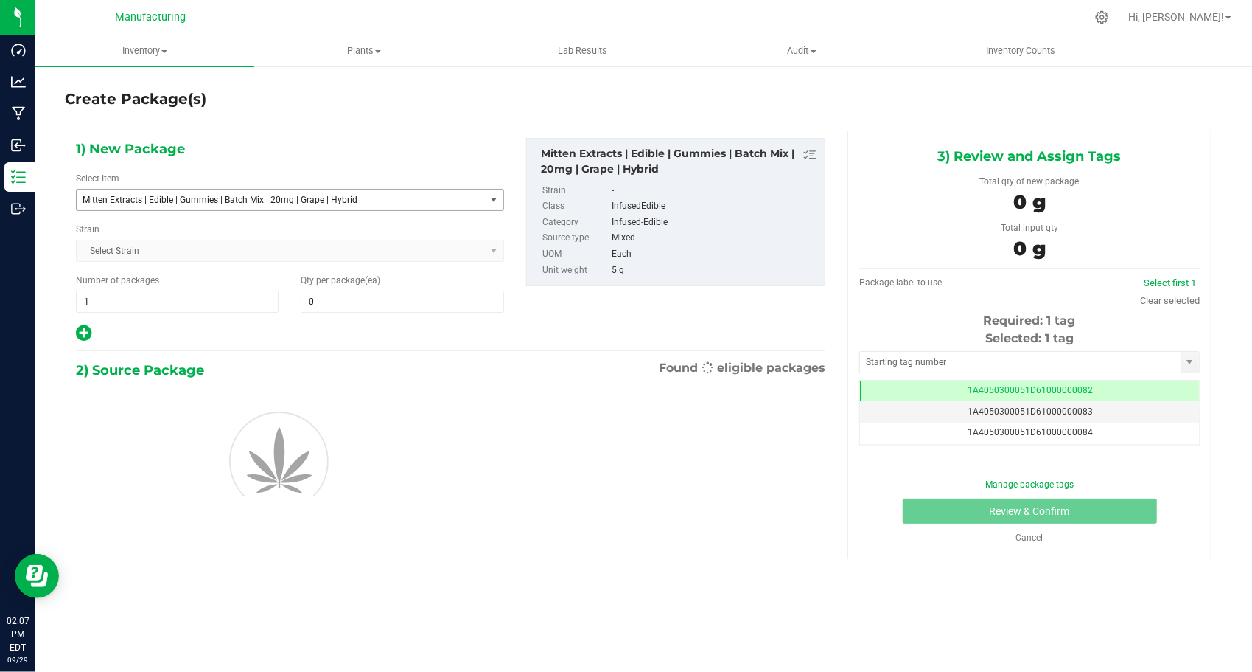
click at [203, 196] on span "Mitten Extracts | Edible | Gummies | Batch Mix | 20mg | Grape | Hybrid" at bounding box center [273, 200] width 380 height 10
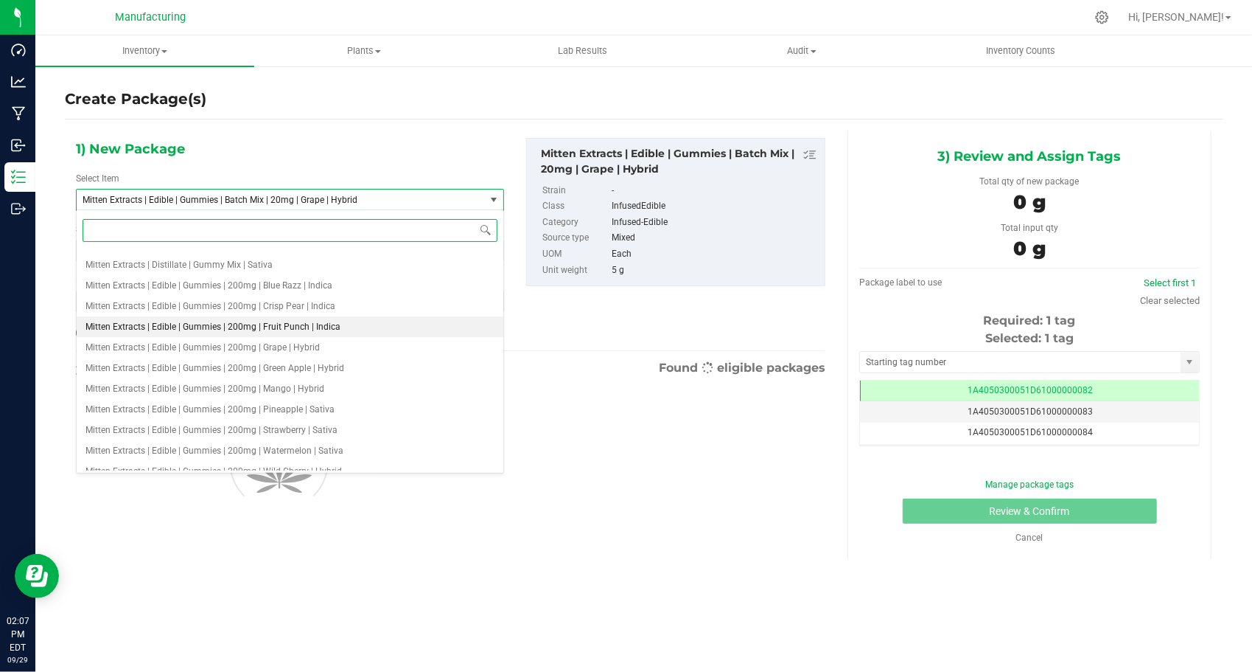
scroll to position [1274, 0]
click at [284, 355] on li "Mitten Extracts | Edible | Gummies | 200mg | Grape | Hybrid" at bounding box center [290, 348] width 427 height 21
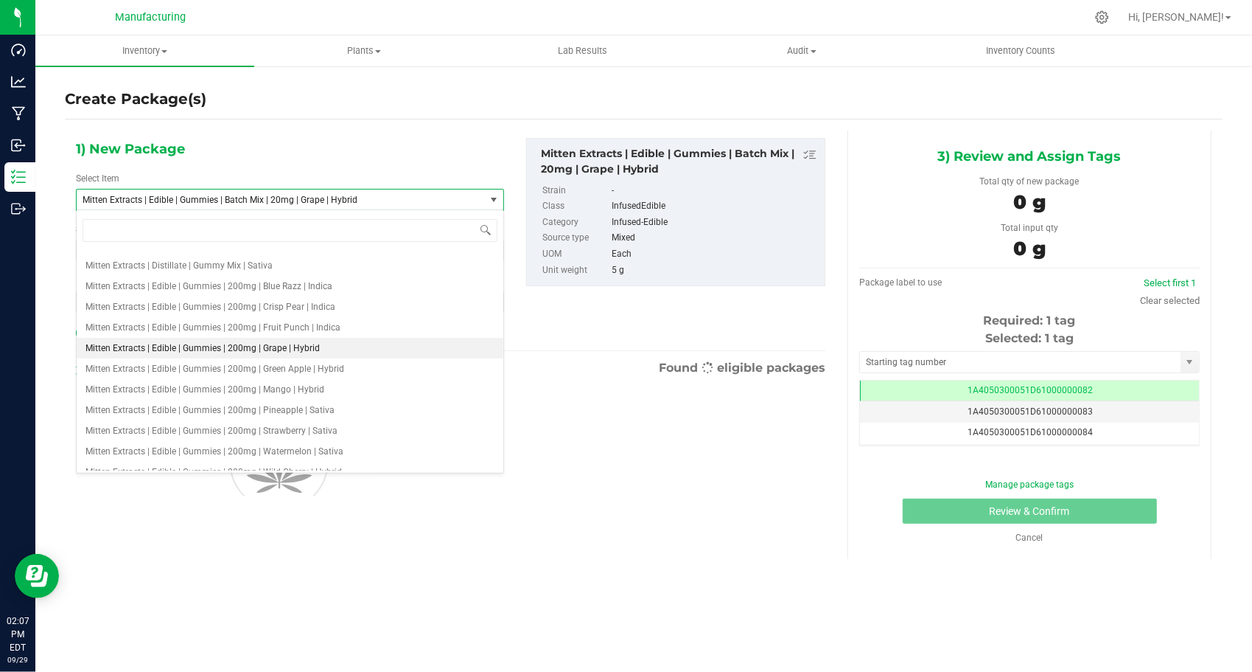
type input "0"
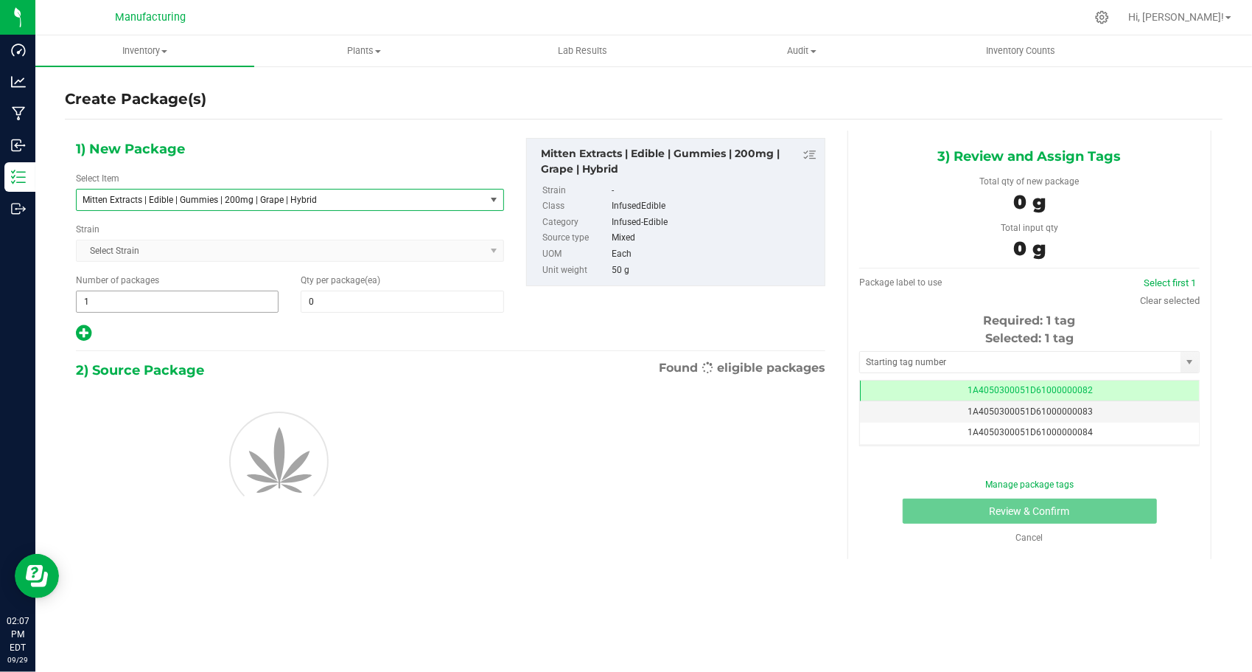
click at [162, 310] on span "1 1" at bounding box center [177, 301] width 203 height 22
click at [161, 304] on span "1 1" at bounding box center [177, 301] width 203 height 22
type input "122"
click at [327, 308] on span at bounding box center [402, 301] width 203 height 22
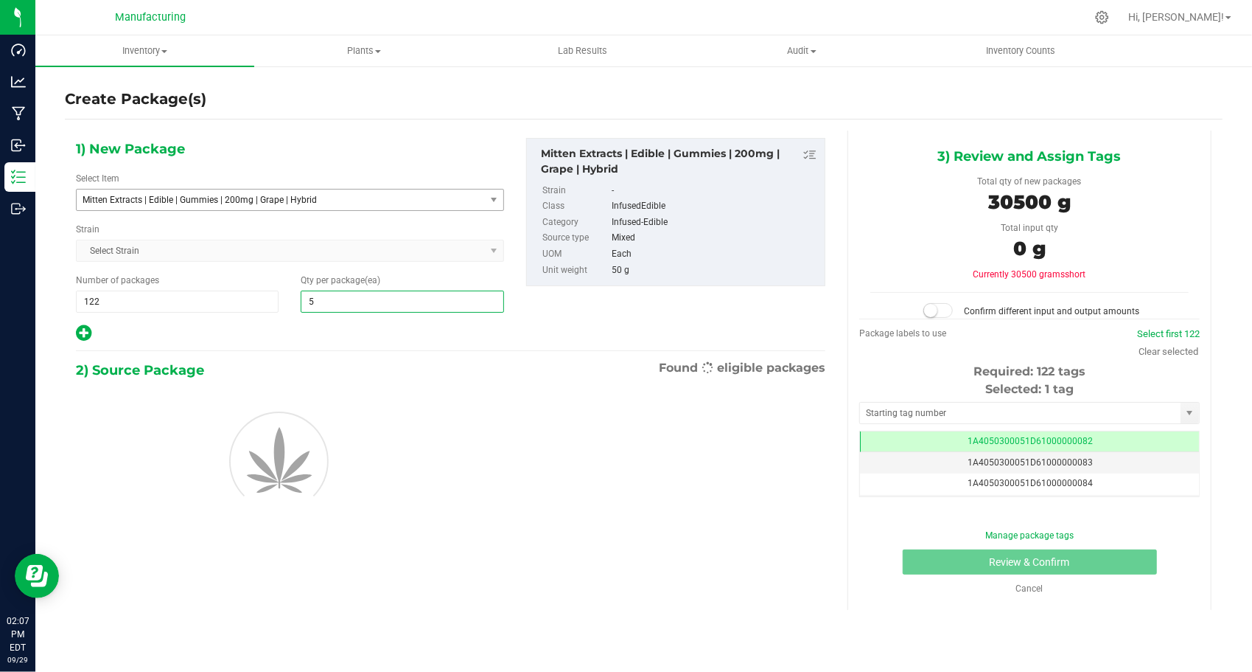
type input "50"
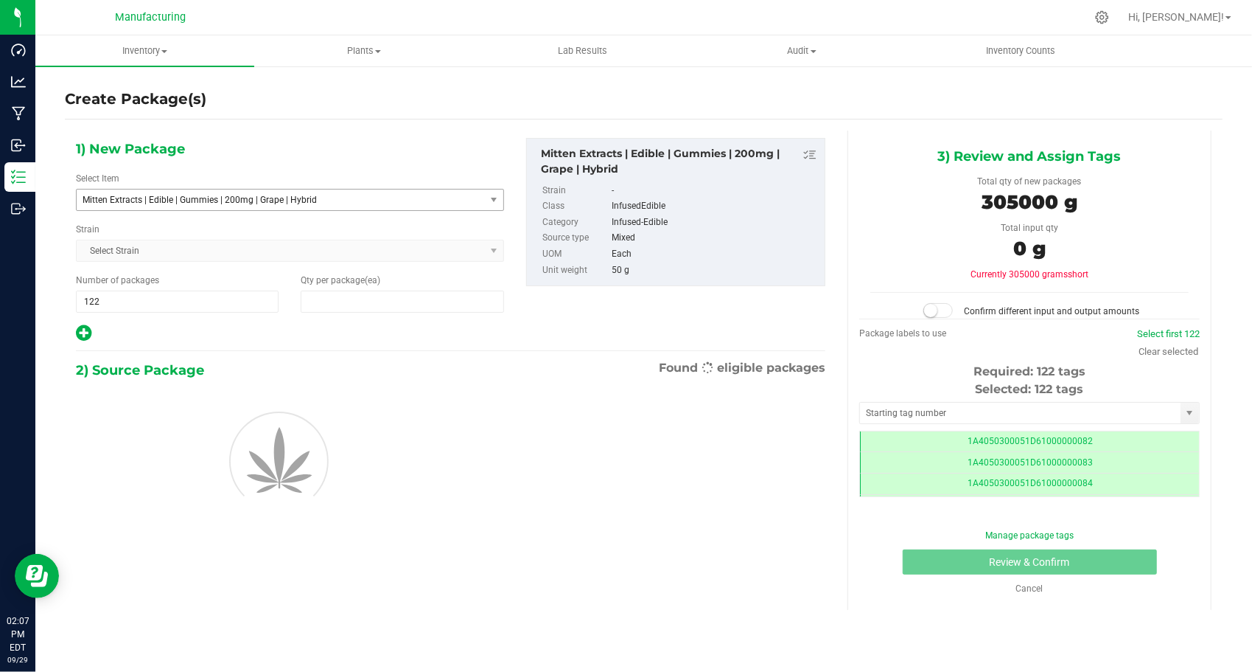
type input "50"
click at [253, 328] on div at bounding box center [290, 333] width 428 height 19
click at [876, 421] on input "text" at bounding box center [1020, 412] width 321 height 21
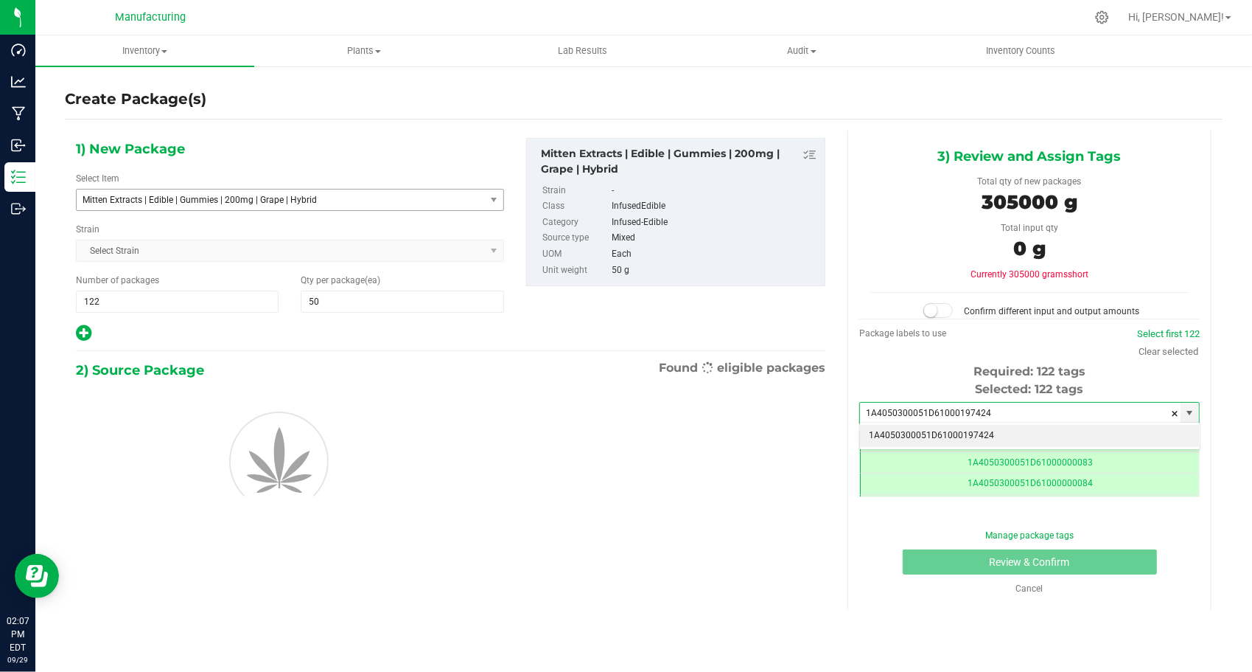
click at [874, 425] on li "1A4050300051D61000197424" at bounding box center [1029, 436] width 339 height 22
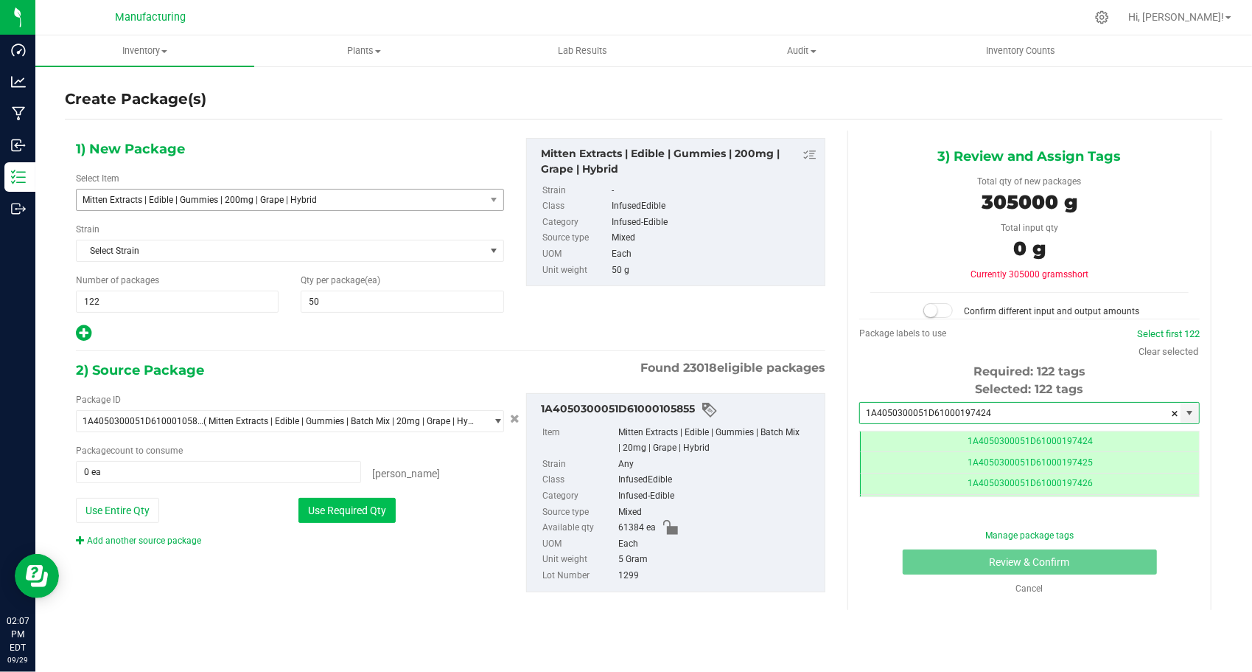
type input "1A4050300051D61000197424"
click at [372, 507] on button "Use Required Qty" at bounding box center [347, 510] width 97 height 25
type input "61000 ea"
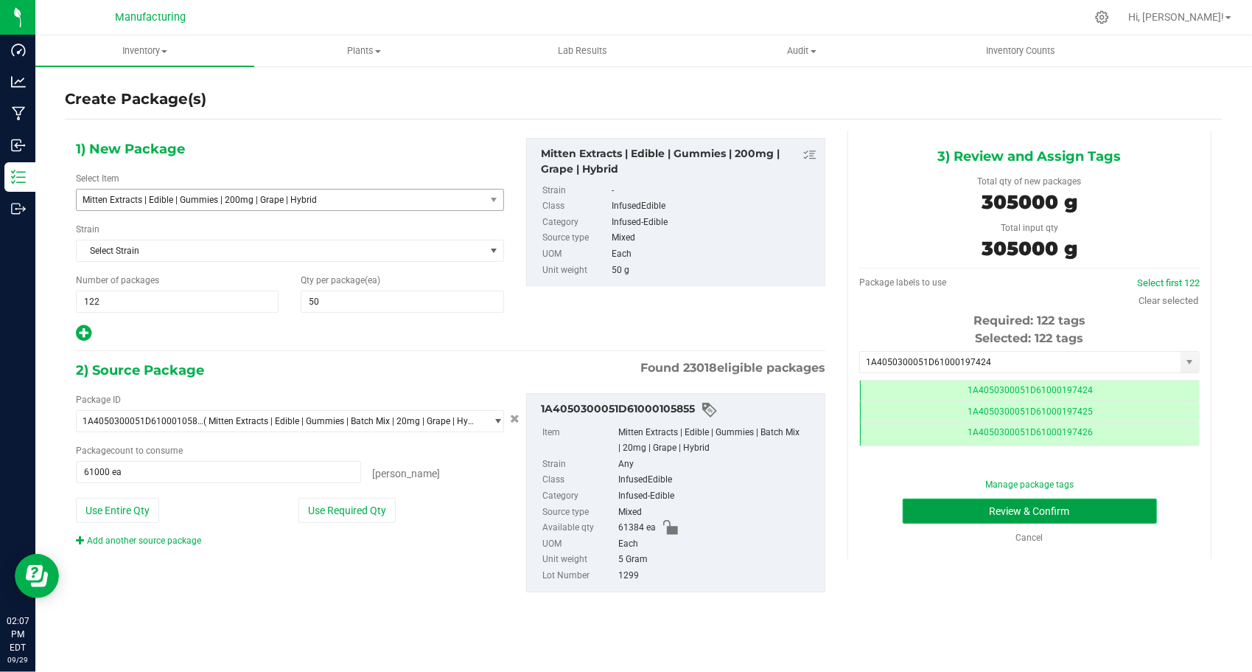
click at [958, 517] on button "Review & Confirm" at bounding box center [1030, 510] width 254 height 25
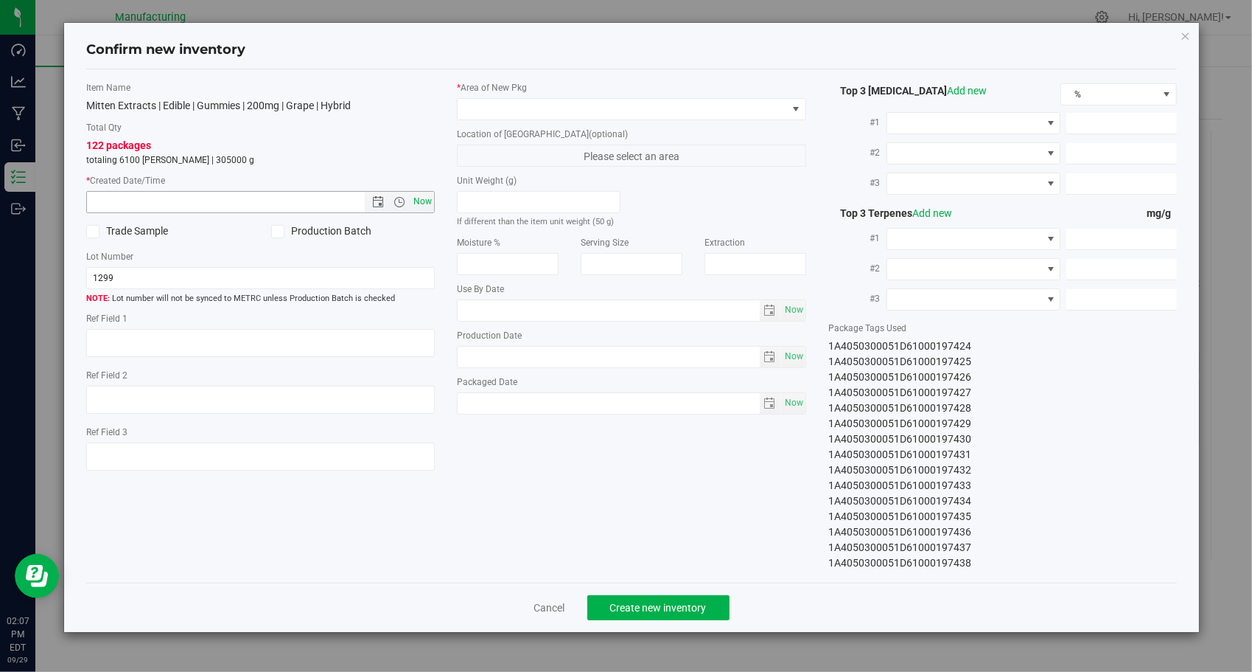
type input "[DATE]"
click at [420, 204] on span "Now" at bounding box center [423, 201] width 25 height 21
type input "[DATE] 2:07 PM"
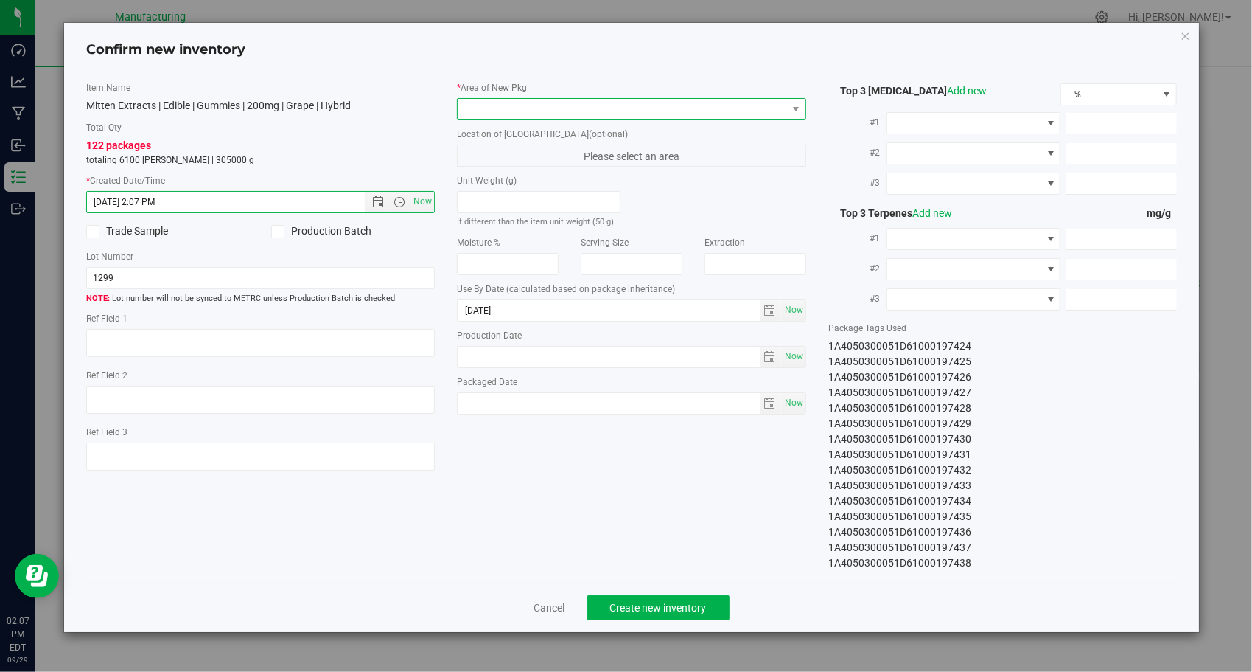
click at [582, 108] on span at bounding box center [623, 109] width 330 height 21
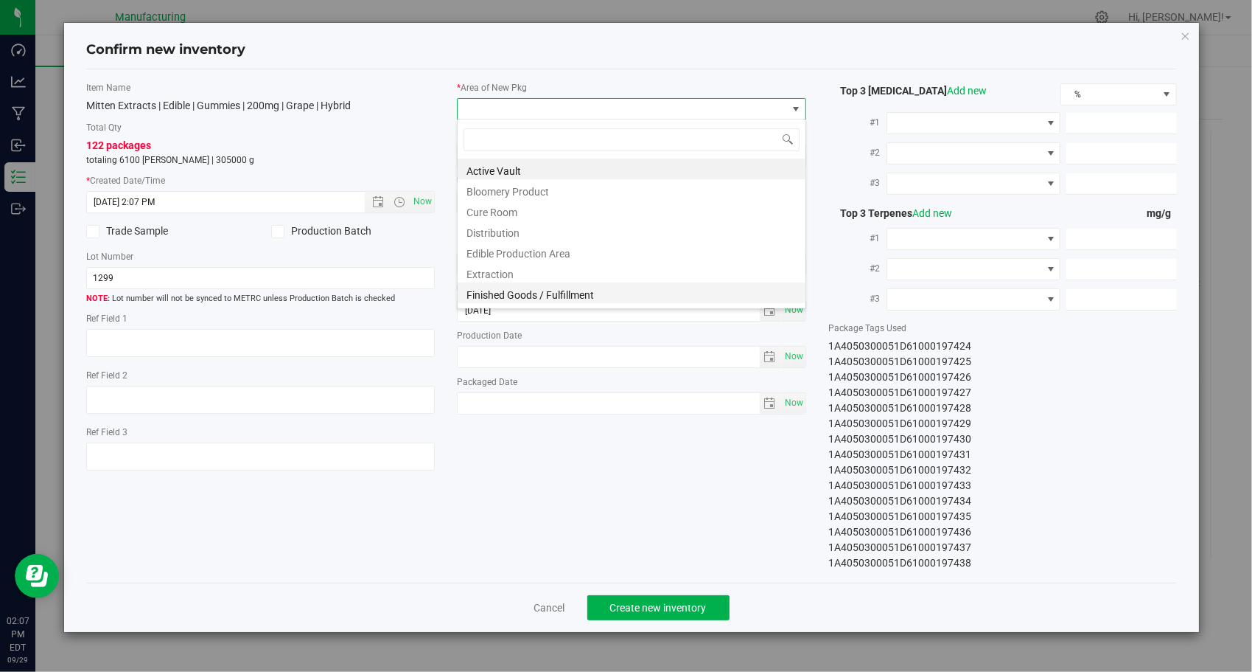
click at [573, 292] on li "Finished Goods / Fulfillment" at bounding box center [632, 292] width 348 height 21
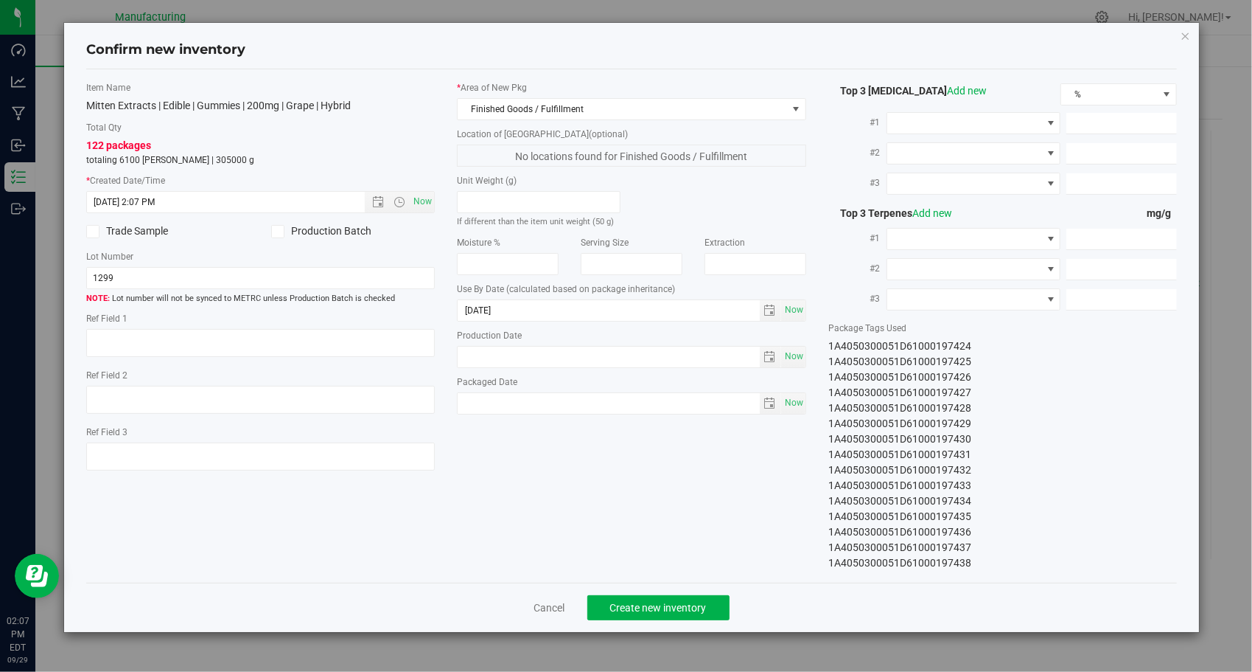
drag, startPoint x: 646, startPoint y: 531, endPoint x: 668, endPoint y: 537, distance: 22.9
click at [655, 529] on div "Item Name Mitten Extracts | Edible | Gummies | 200mg | Grape | Hybrid Total Qty…" at bounding box center [632, 325] width 1114 height 489
click at [728, 610] on button "Create new inventory" at bounding box center [659, 607] width 142 height 25
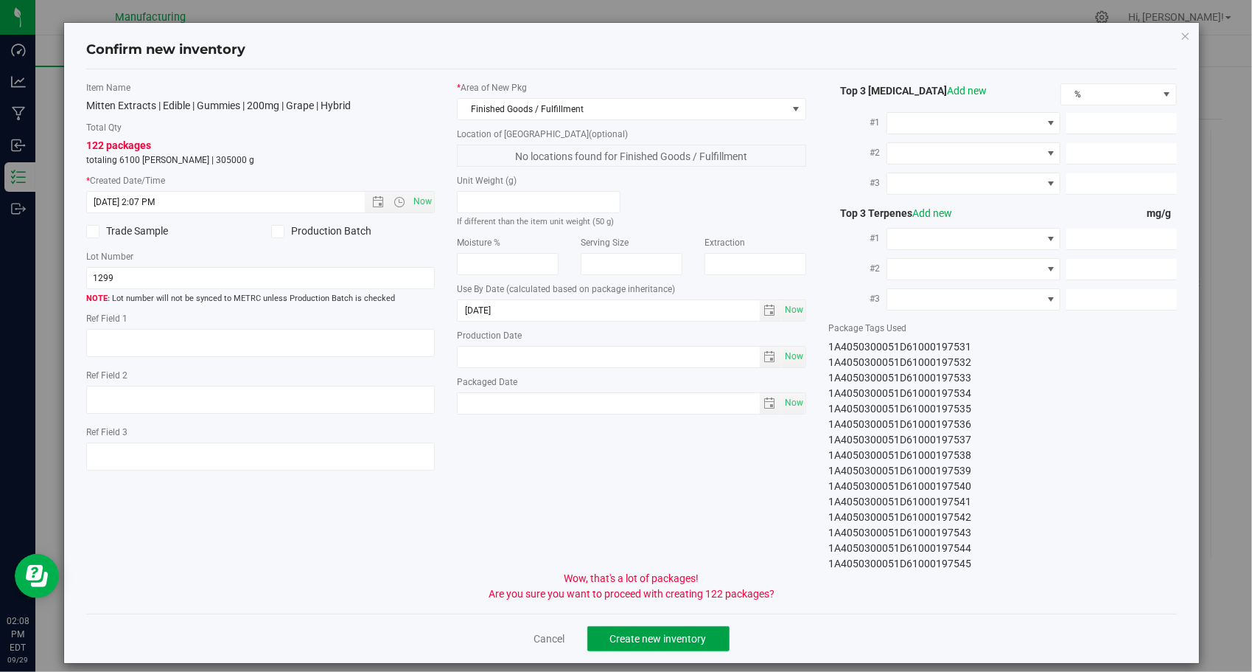
click at [690, 629] on button "Create new inventory" at bounding box center [659, 638] width 142 height 25
